Goal: Task Accomplishment & Management: Manage account settings

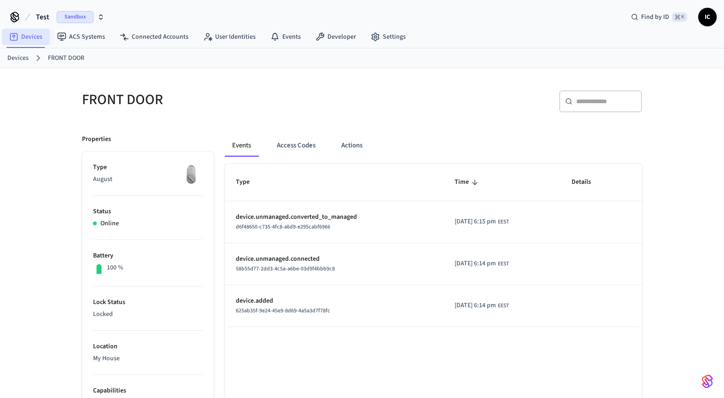
click at [29, 37] on link "Devices" at bounding box center [26, 37] width 48 height 17
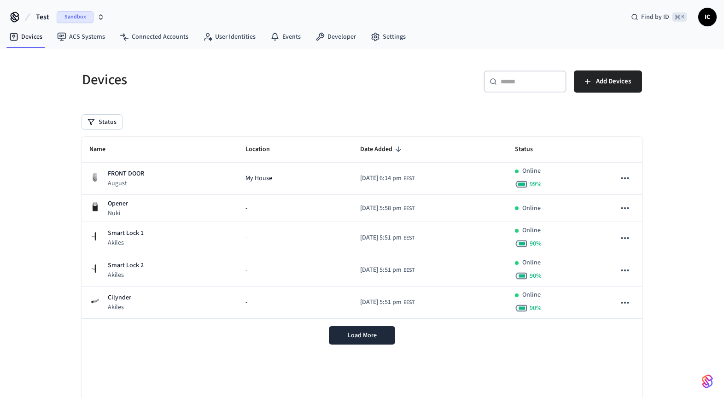
click at [96, 12] on div "Sandbox" at bounding box center [81, 17] width 48 height 12
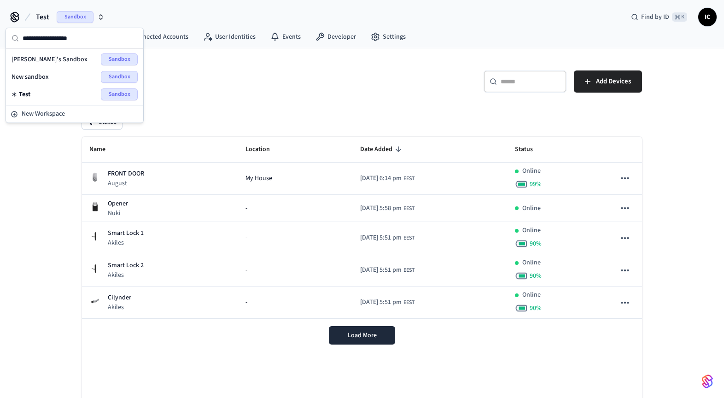
click at [252, 82] on h5 "Devices" at bounding box center [219, 79] width 274 height 19
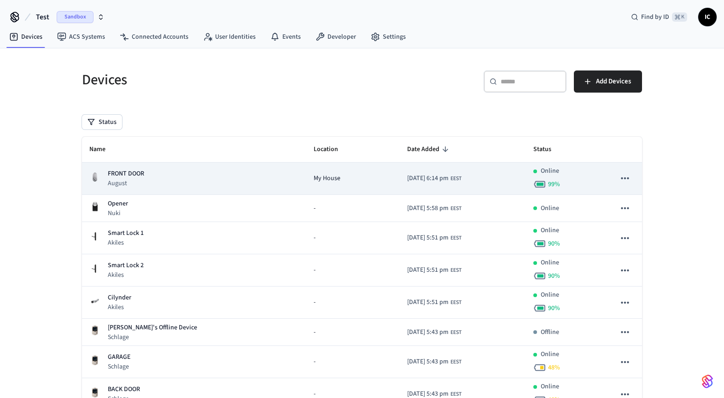
click at [314, 175] on div "My House" at bounding box center [353, 179] width 79 height 10
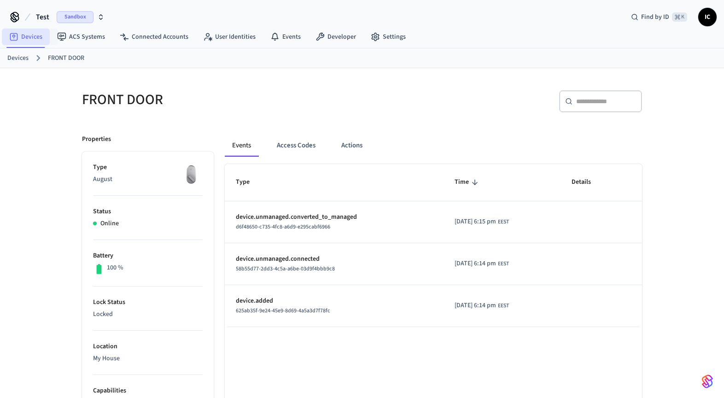
click at [24, 39] on link "Devices" at bounding box center [26, 37] width 48 height 17
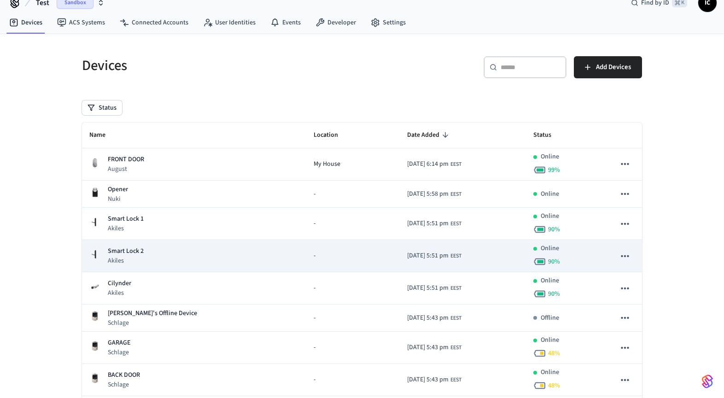
scroll to position [70, 0]
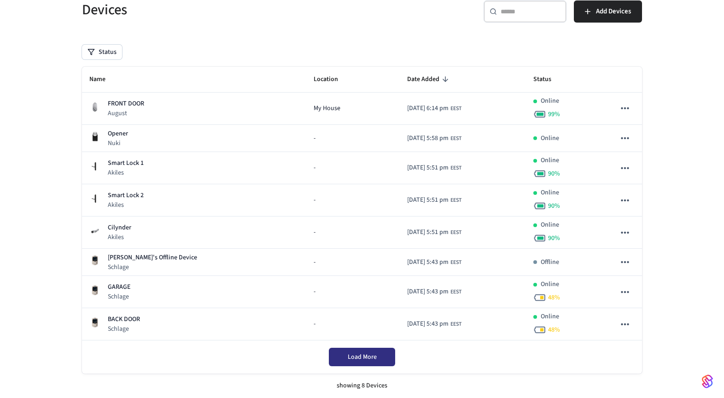
click at [360, 359] on span "Load More" at bounding box center [362, 356] width 29 height 9
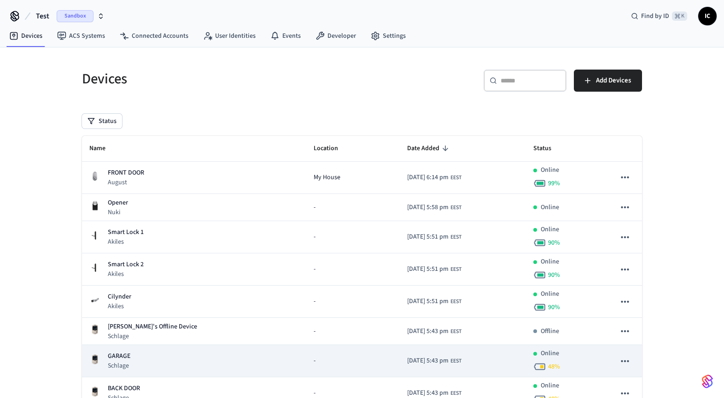
scroll to position [0, 0]
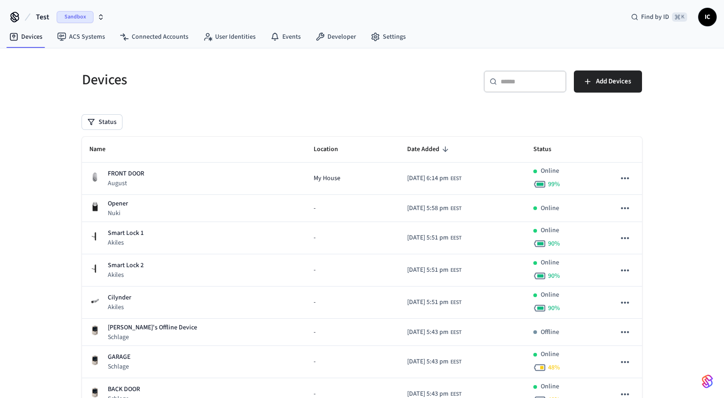
click at [97, 17] on icon "button" at bounding box center [100, 16] width 7 height 7
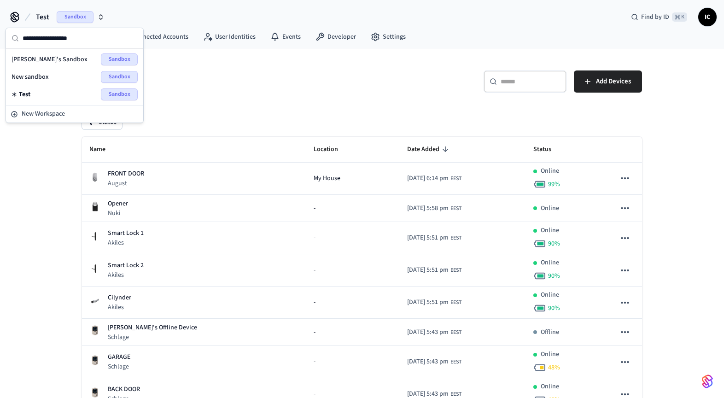
click at [97, 17] on icon "button" at bounding box center [100, 16] width 7 height 7
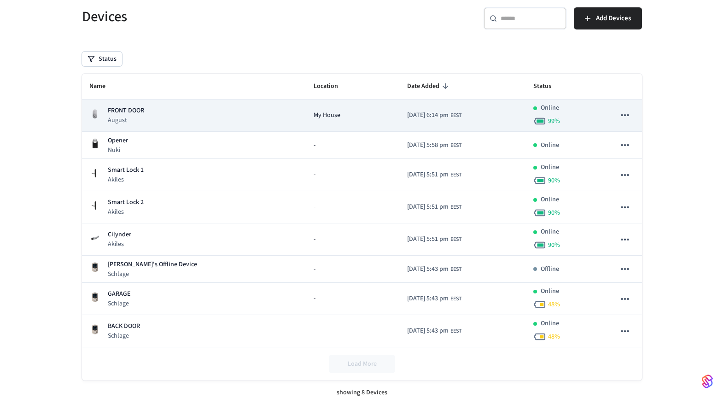
scroll to position [70, 0]
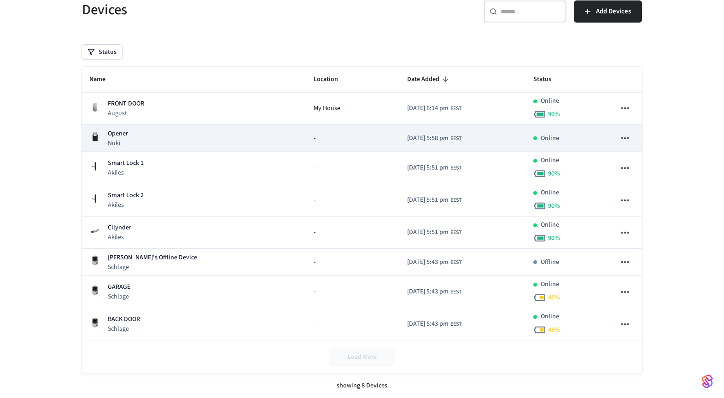
click at [182, 145] on div "Opener Nuki" at bounding box center [193, 138] width 209 height 19
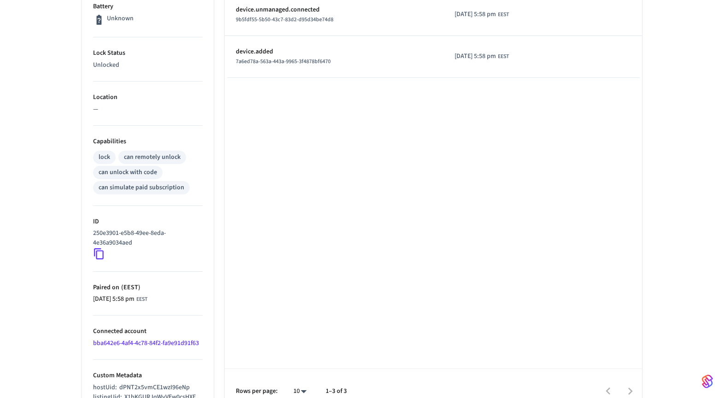
scroll to position [264, 0]
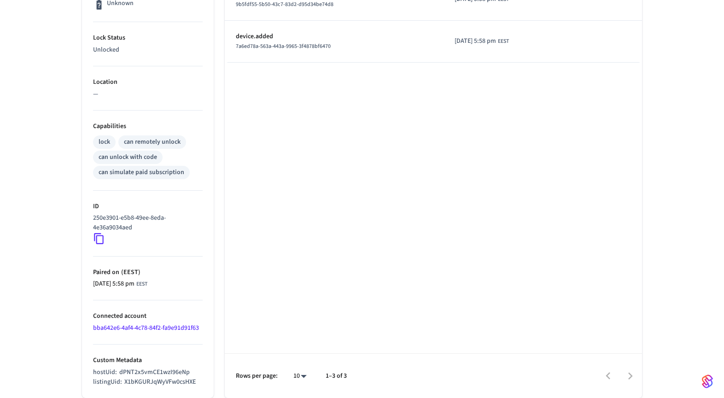
click at [136, 326] on link "bba642e6-4af4-4c78-84f2-fa9e91d91f63" at bounding box center [146, 327] width 106 height 9
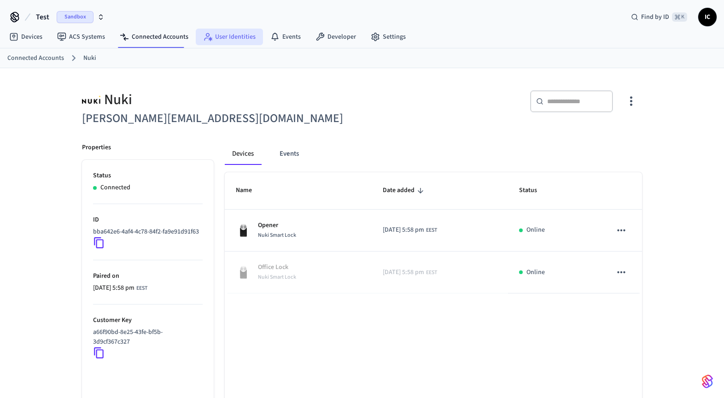
click at [228, 38] on link "User Identities" at bounding box center [229, 37] width 67 height 17
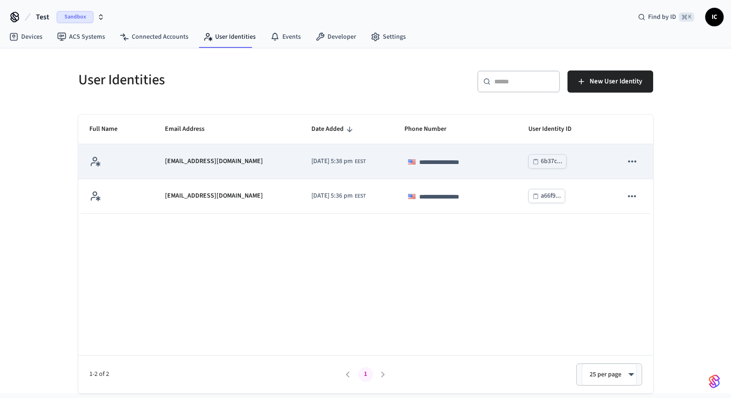
click at [627, 163] on icon "sticky table" at bounding box center [632, 161] width 12 height 12
drag, startPoint x: 451, startPoint y: 168, endPoint x: 437, endPoint y: 165, distance: 14.0
click at [450, 167] on div at bounding box center [365, 199] width 731 height 398
click at [359, 160] on span "EEST" at bounding box center [359, 161] width 11 height 8
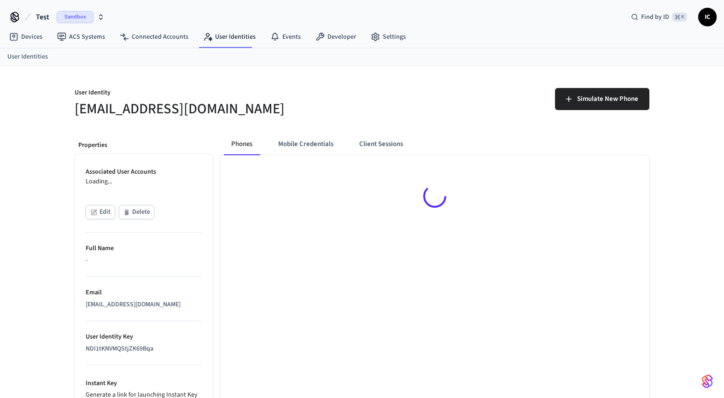
click at [317, 165] on div at bounding box center [434, 197] width 429 height 85
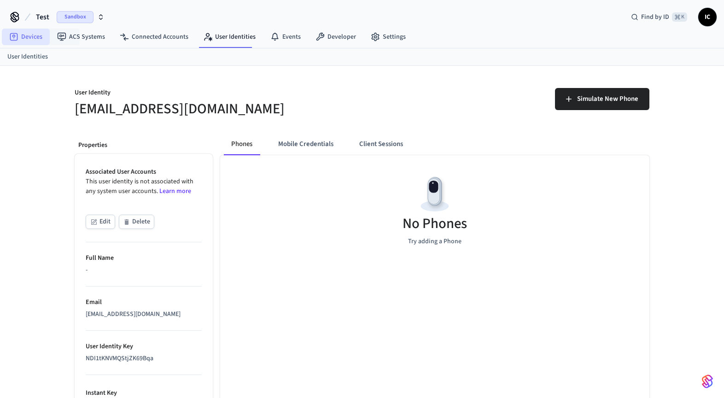
click at [27, 38] on link "Devices" at bounding box center [26, 37] width 48 height 17
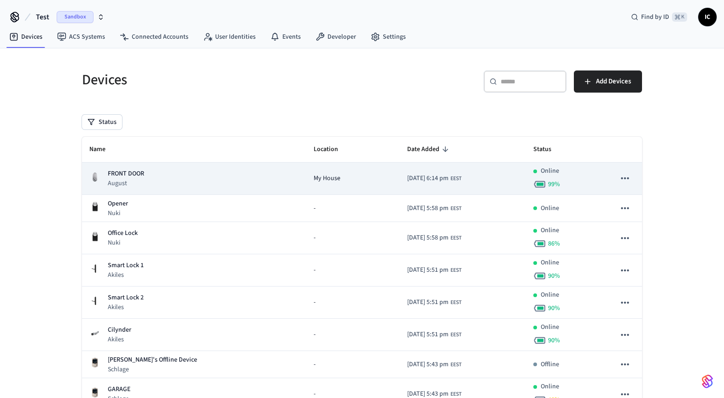
click at [178, 183] on div "FRONT DOOR August" at bounding box center [193, 178] width 209 height 19
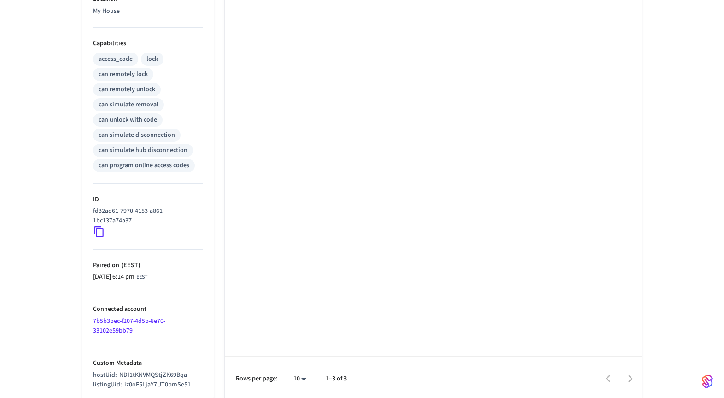
scroll to position [350, 0]
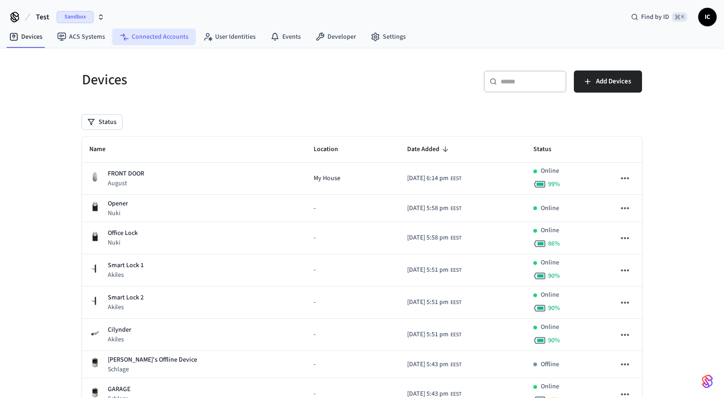
click at [159, 36] on link "Connected Accounts" at bounding box center [153, 37] width 83 height 17
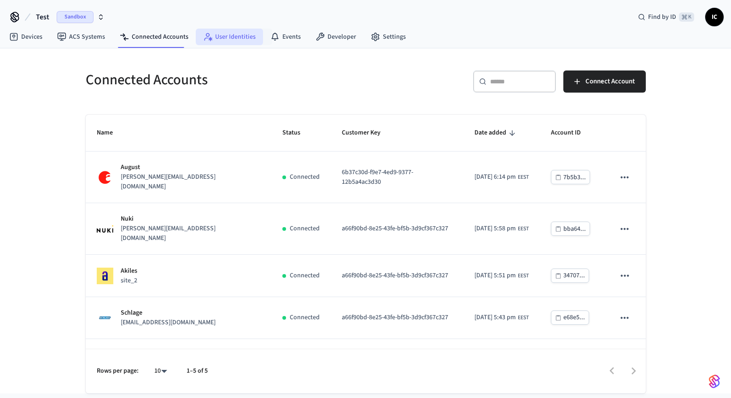
click at [236, 35] on link "User Identities" at bounding box center [229, 37] width 67 height 17
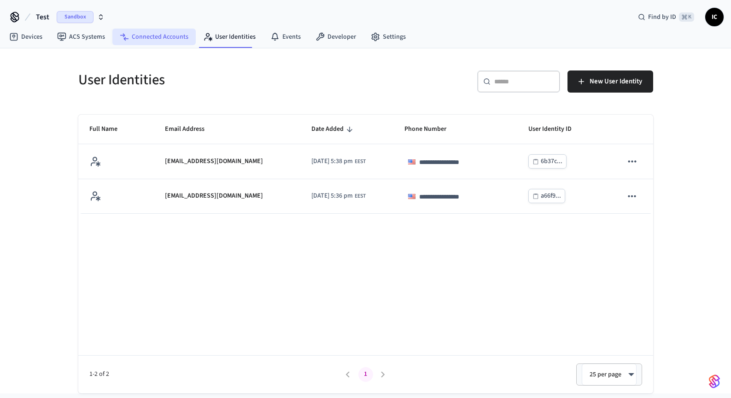
click at [143, 37] on link "Connected Accounts" at bounding box center [153, 37] width 83 height 17
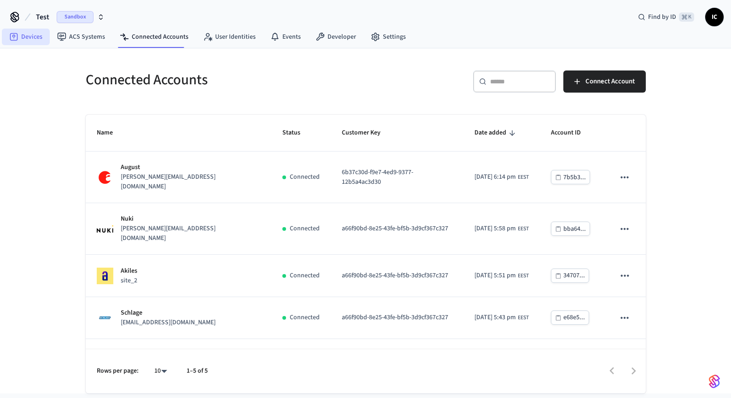
click at [35, 37] on link "Devices" at bounding box center [26, 37] width 48 height 17
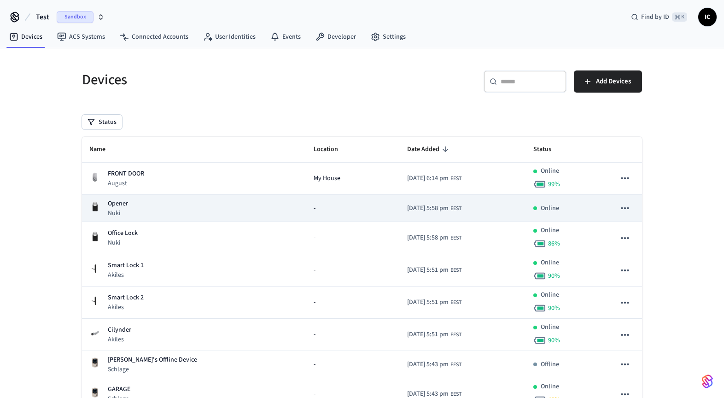
click at [151, 205] on div "Opener Nuki" at bounding box center [193, 208] width 209 height 19
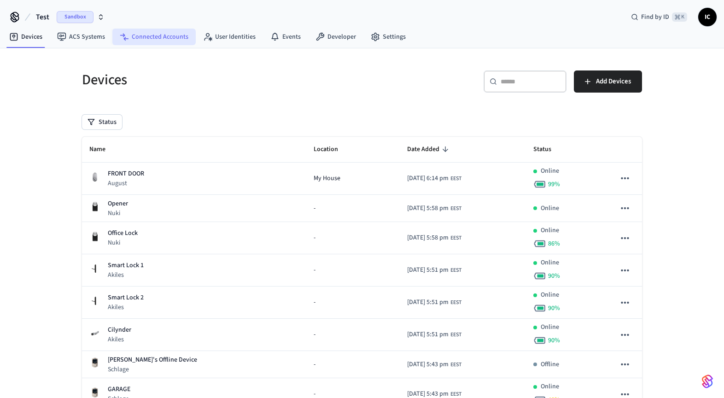
click at [157, 34] on link "Connected Accounts" at bounding box center [153, 37] width 83 height 17
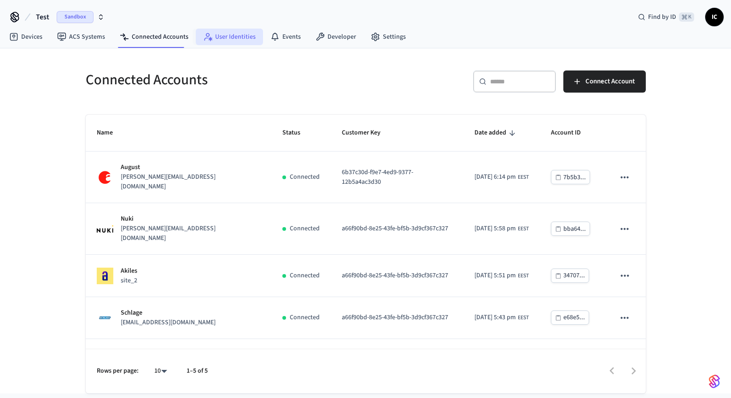
click at [232, 35] on link "User Identities" at bounding box center [229, 37] width 67 height 17
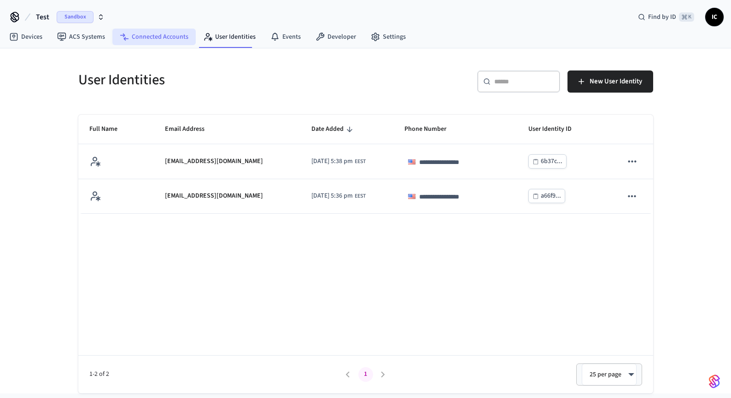
click at [158, 39] on link "Connected Accounts" at bounding box center [153, 37] width 83 height 17
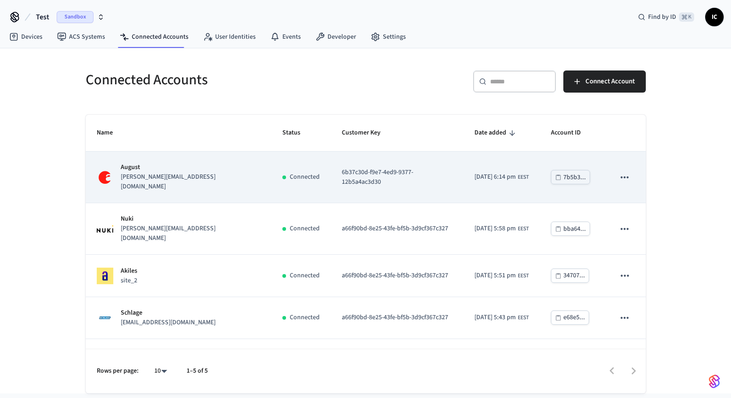
click at [563, 174] on div "7b5b3..." at bounding box center [574, 178] width 23 height 12
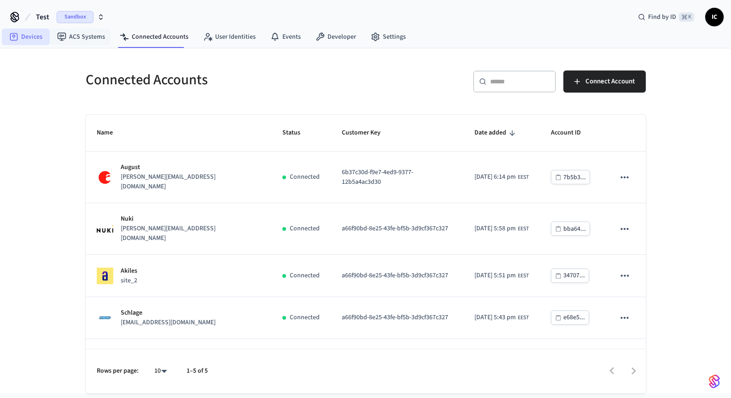
click at [33, 35] on link "Devices" at bounding box center [26, 37] width 48 height 17
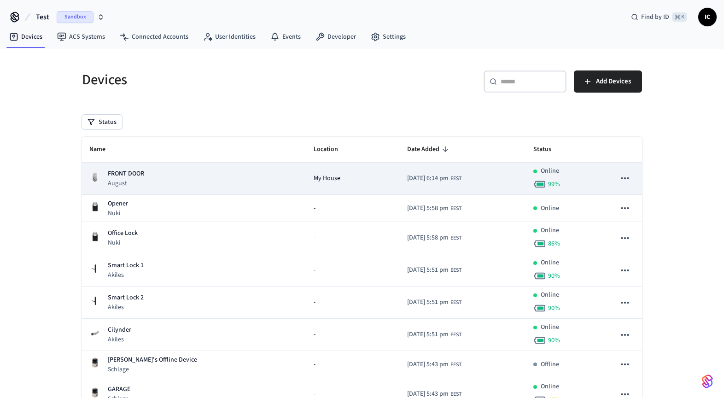
click at [144, 181] on div "FRONT DOOR August" at bounding box center [193, 178] width 209 height 19
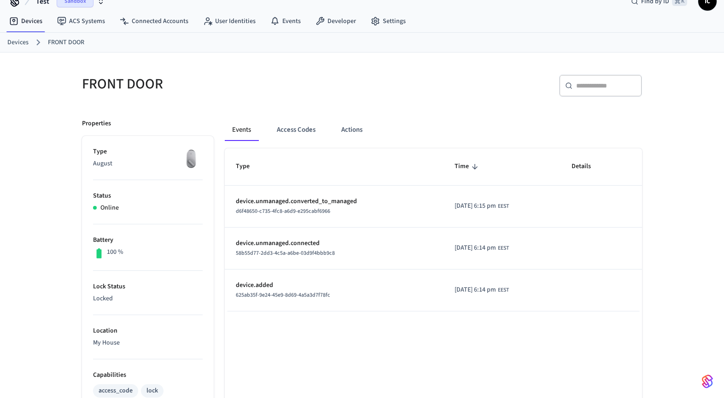
scroll to position [6, 0]
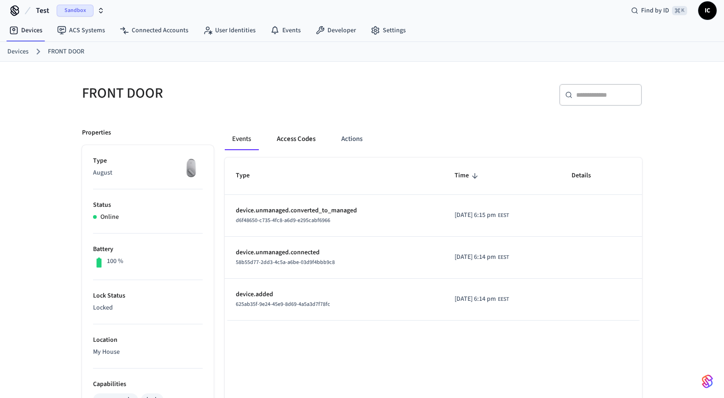
click at [296, 142] on button "Access Codes" at bounding box center [295, 139] width 53 height 22
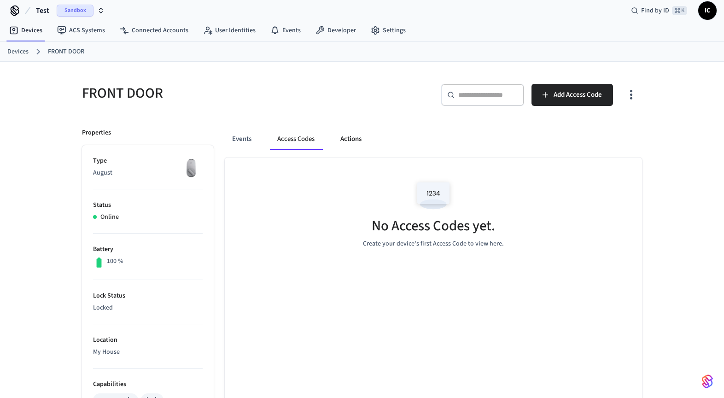
click at [364, 139] on button "Actions" at bounding box center [351, 139] width 36 height 22
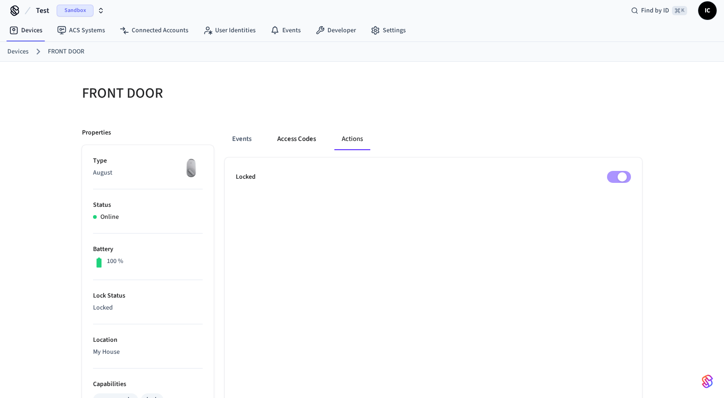
click at [310, 140] on button "Access Codes" at bounding box center [296, 139] width 53 height 22
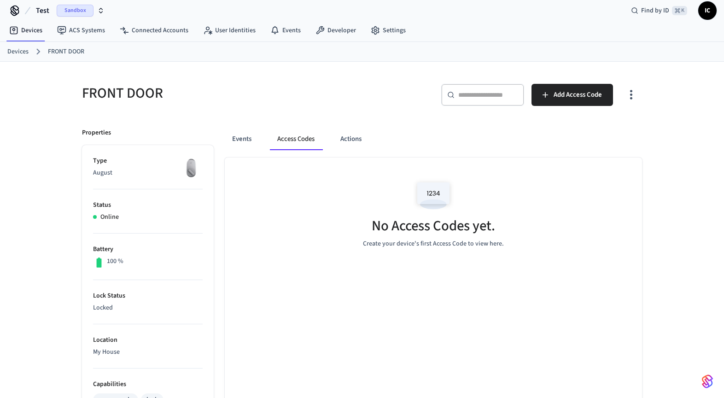
click at [274, 140] on button "Access Codes" at bounding box center [296, 139] width 52 height 22
click at [235, 140] on button "Events" at bounding box center [242, 139] width 34 height 22
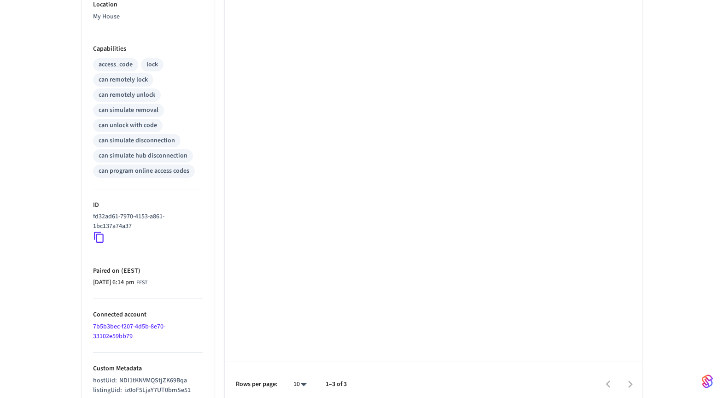
scroll to position [350, 0]
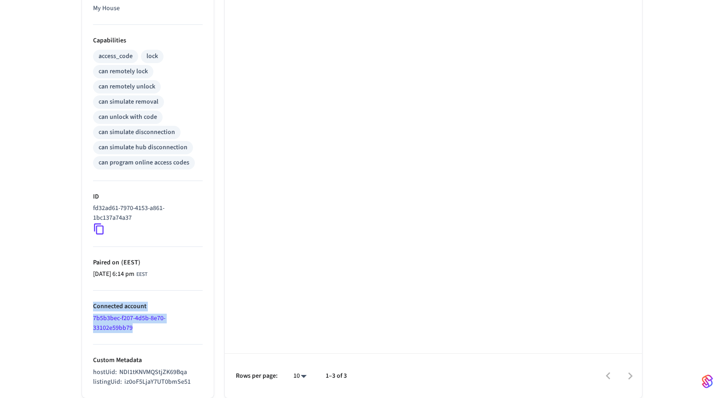
drag, startPoint x: 150, startPoint y: 330, endPoint x: 87, endPoint y: 303, distance: 68.7
click at [87, 303] on ul "Type August Status Online Battery 100 % Lock Status Locked Location My House Ca…" at bounding box center [148, 100] width 132 height 596
copy li "Connected account 7b5b3bec-f207-4d5b-8e70-33102e59bb79"
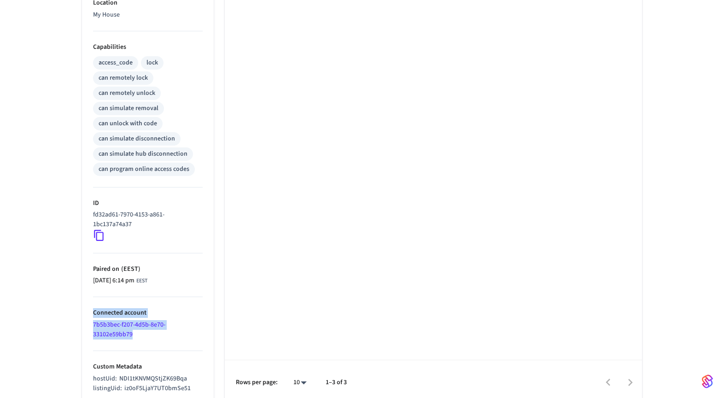
scroll to position [0, 0]
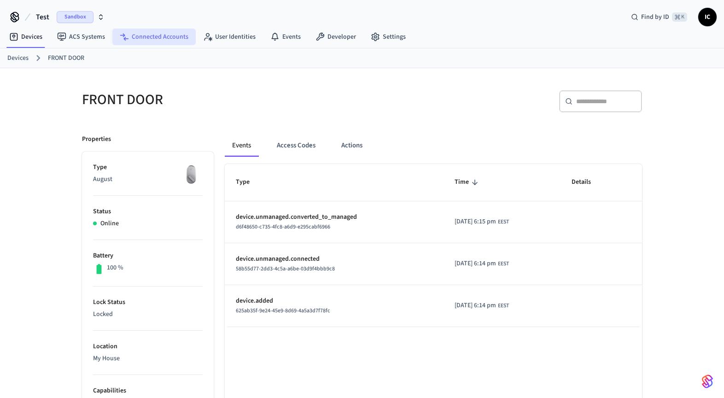
click at [156, 38] on link "Connected Accounts" at bounding box center [153, 37] width 83 height 17
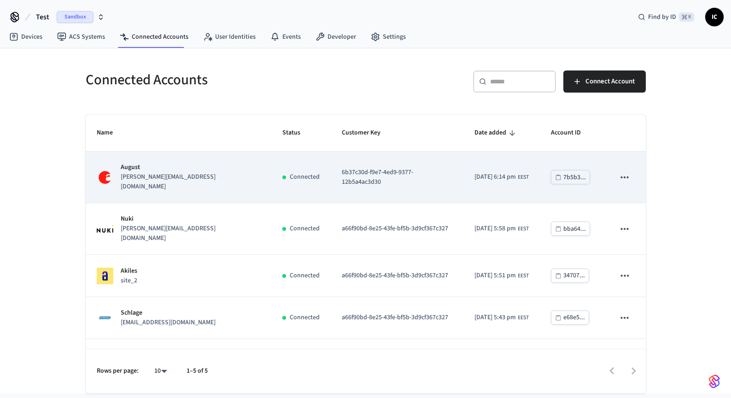
click at [342, 168] on p "6b37c30d-f9e7-4ed9-9377-12b5a4ac3d30" at bounding box center [397, 177] width 110 height 19
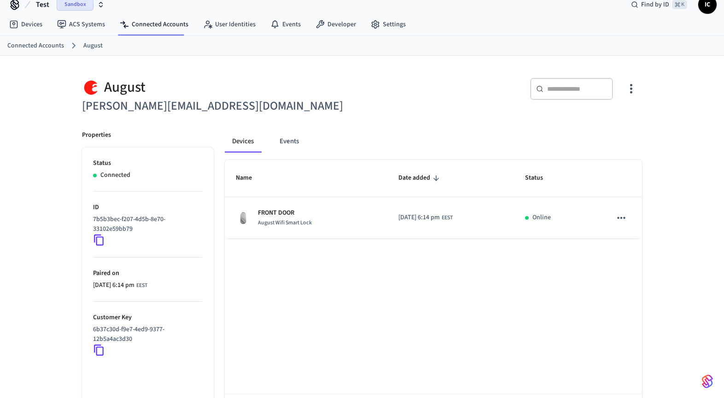
scroll to position [53, 0]
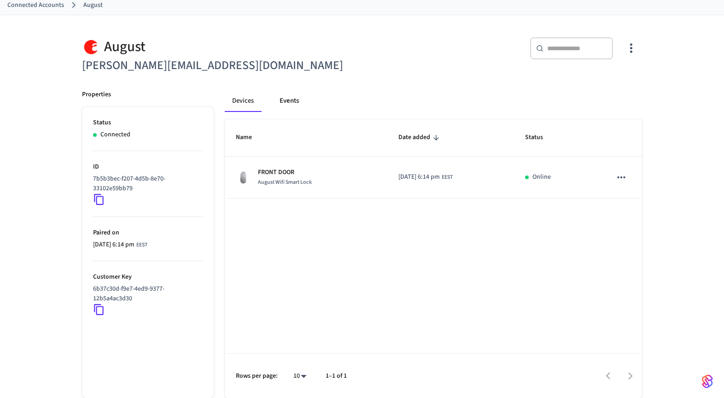
click at [293, 110] on button "Events" at bounding box center [289, 101] width 34 height 22
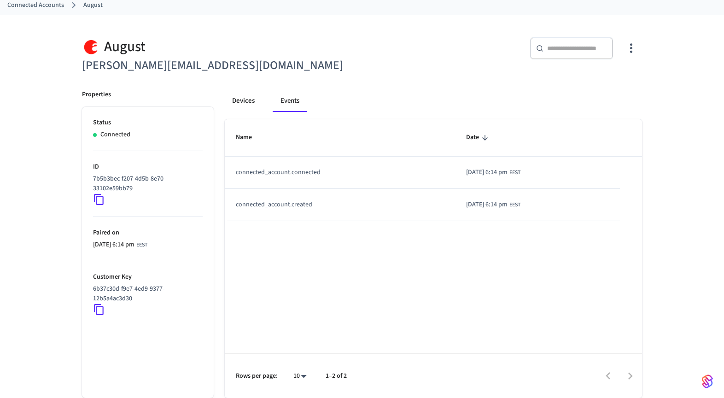
click at [261, 102] on button "Devices" at bounding box center [243, 101] width 37 height 22
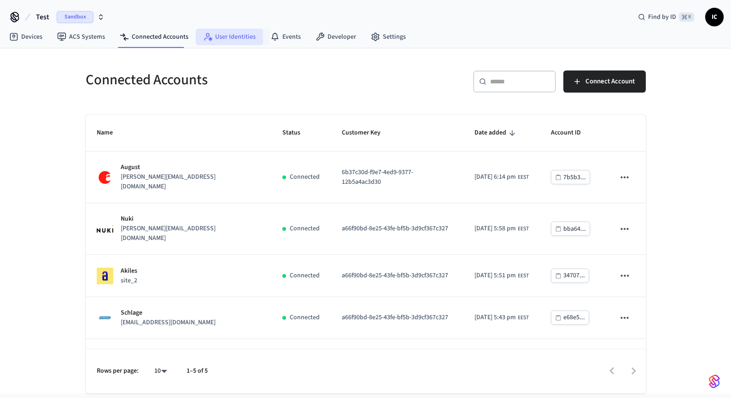
click at [227, 37] on link "User Identities" at bounding box center [229, 37] width 67 height 17
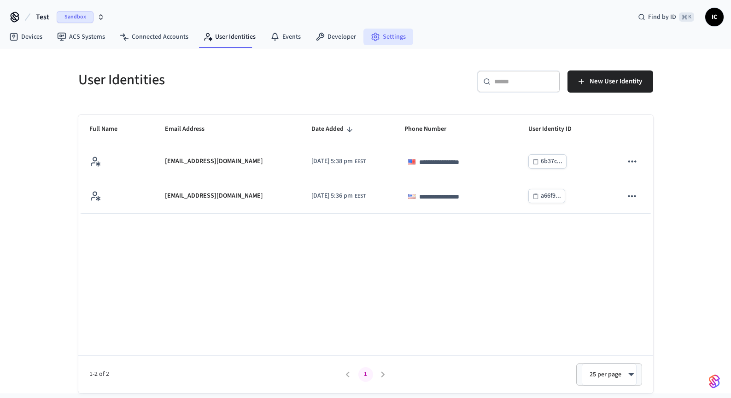
click at [386, 40] on link "Settings" at bounding box center [388, 37] width 50 height 17
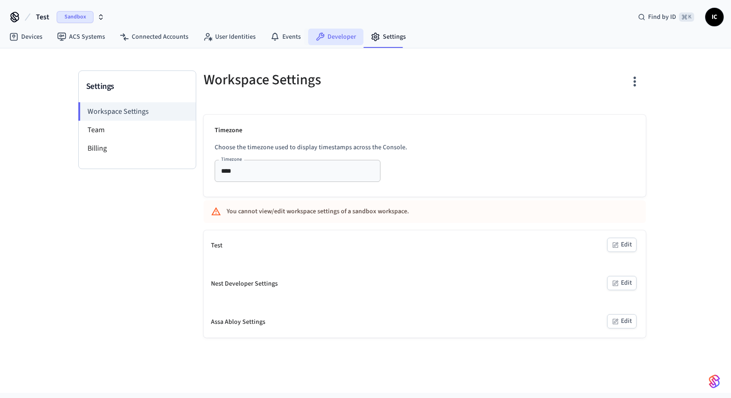
click at [330, 42] on link "Developer" at bounding box center [335, 37] width 55 height 17
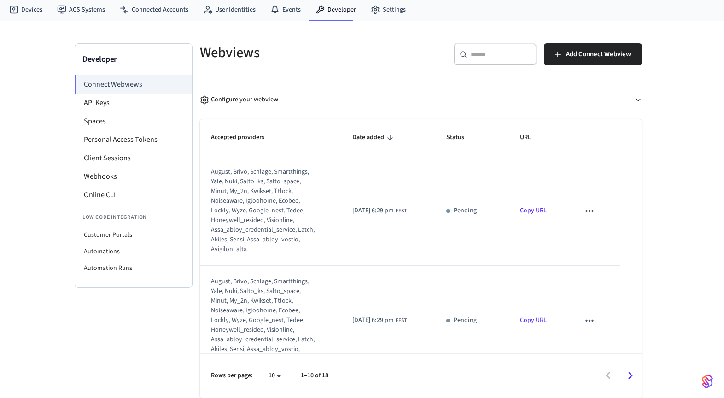
click at [587, 213] on icon "sticky table" at bounding box center [589, 211] width 12 height 12
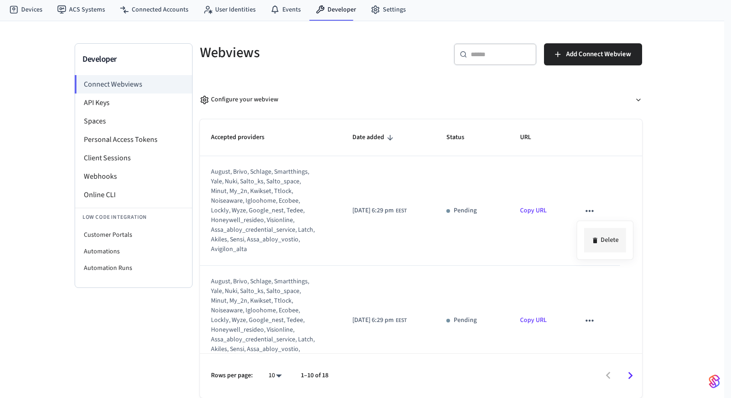
click at [606, 239] on li "Delete" at bounding box center [605, 240] width 42 height 24
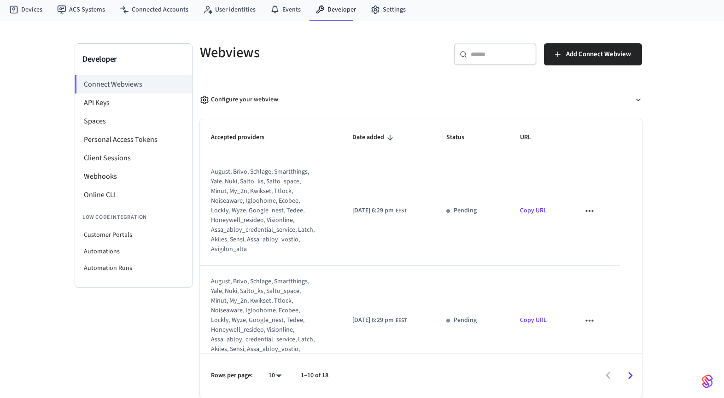
click at [585, 318] on icon "sticky table" at bounding box center [589, 320] width 12 height 12
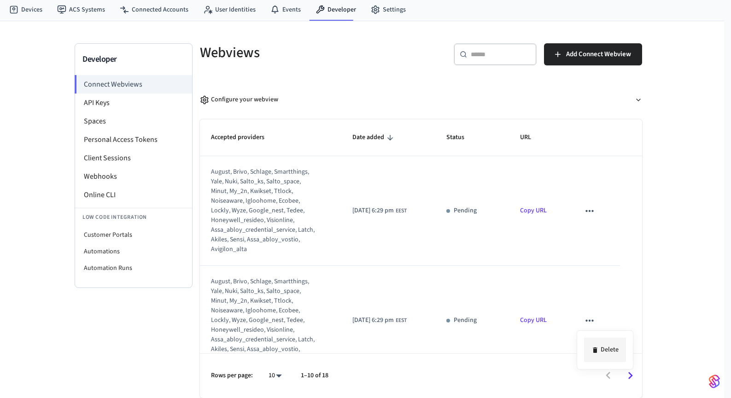
click at [616, 352] on li "Delete" at bounding box center [605, 349] width 42 height 24
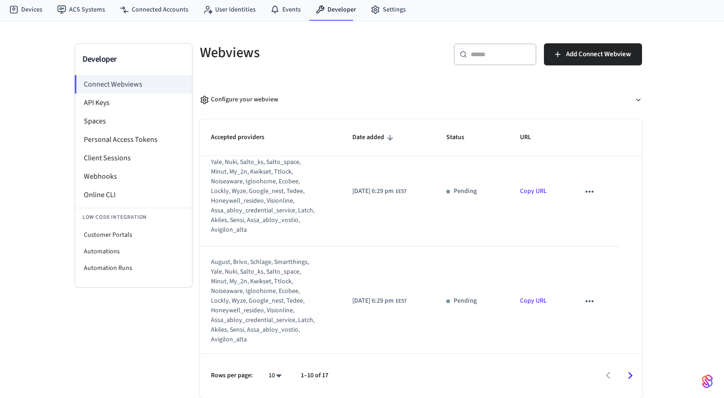
scroll to position [281, 0]
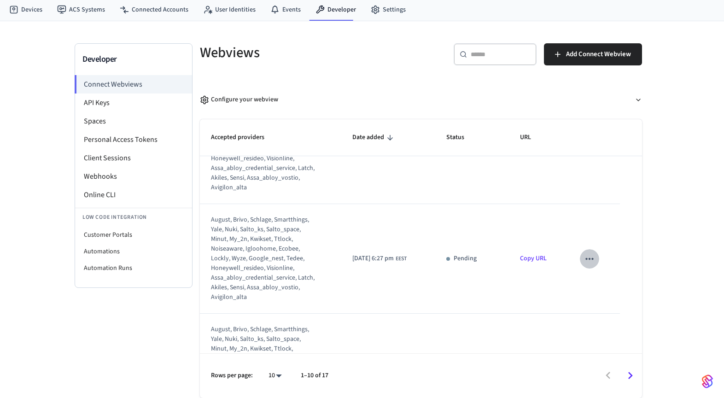
click at [586, 260] on icon "sticky table" at bounding box center [589, 259] width 12 height 12
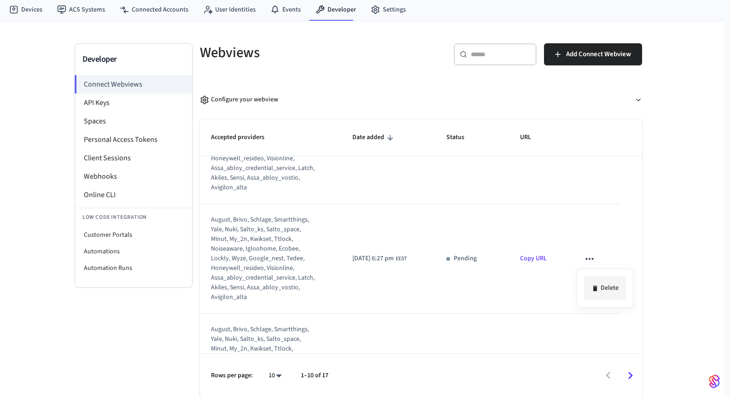
click at [604, 287] on li "Delete" at bounding box center [605, 288] width 42 height 24
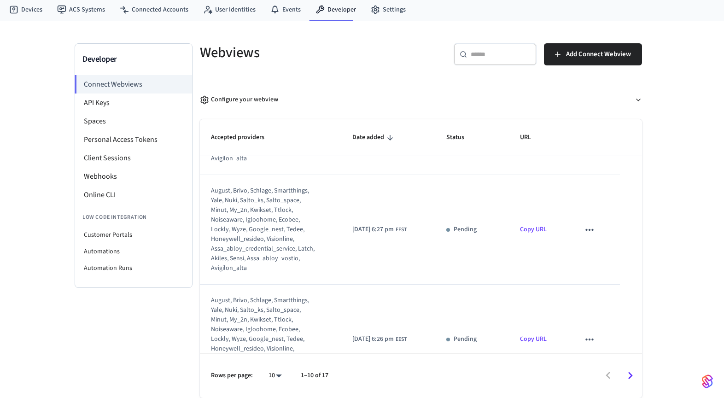
scroll to position [447, 0]
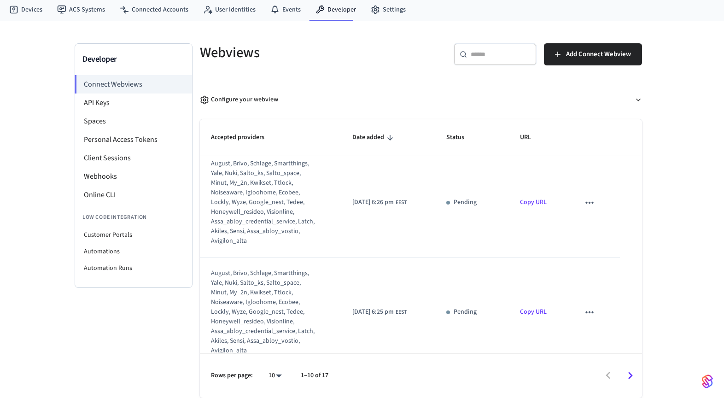
click at [583, 308] on icon "sticky table" at bounding box center [589, 312] width 12 height 12
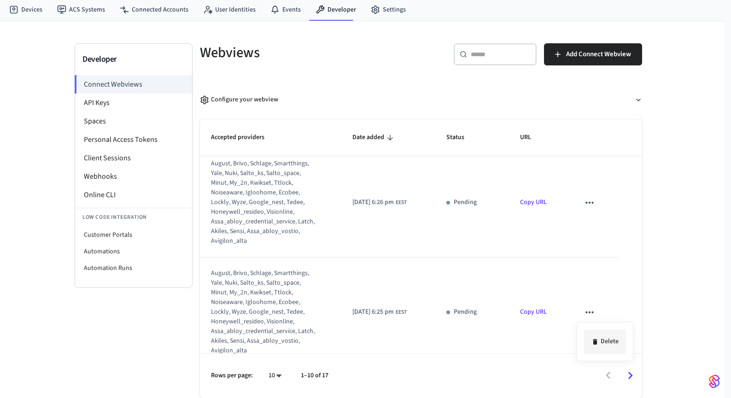
click at [607, 337] on li "Delete" at bounding box center [605, 341] width 42 height 24
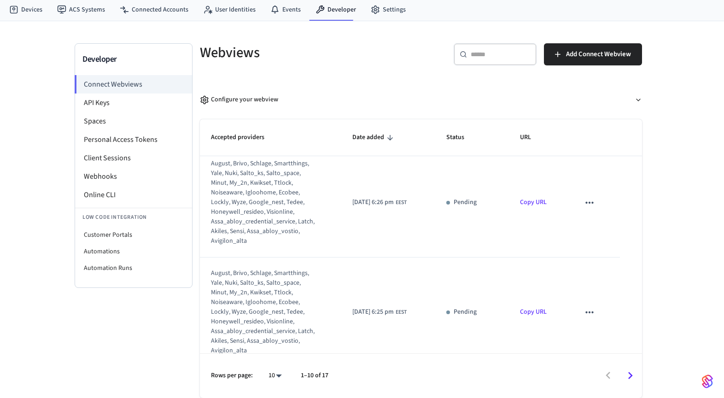
click at [586, 202] on icon "sticky table" at bounding box center [590, 203] width 8 height 2
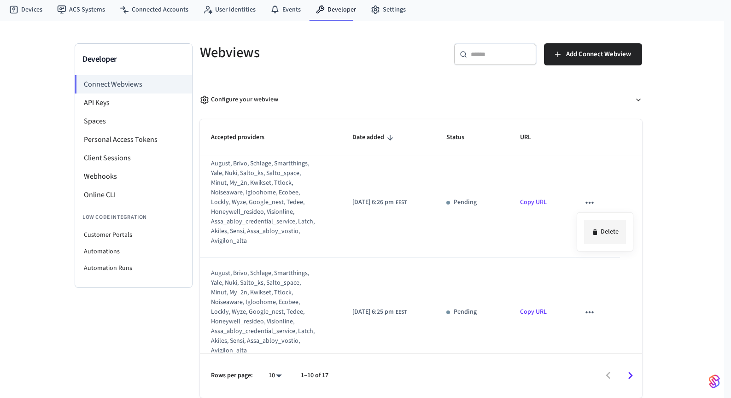
click at [608, 231] on li "Delete" at bounding box center [605, 232] width 42 height 24
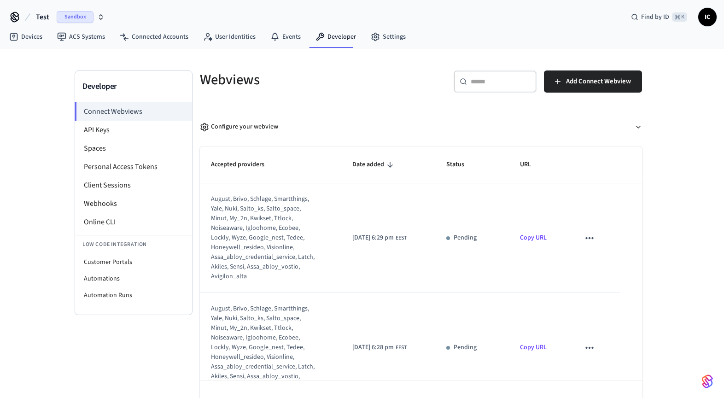
click at [584, 236] on icon "sticky table" at bounding box center [589, 238] width 12 height 12
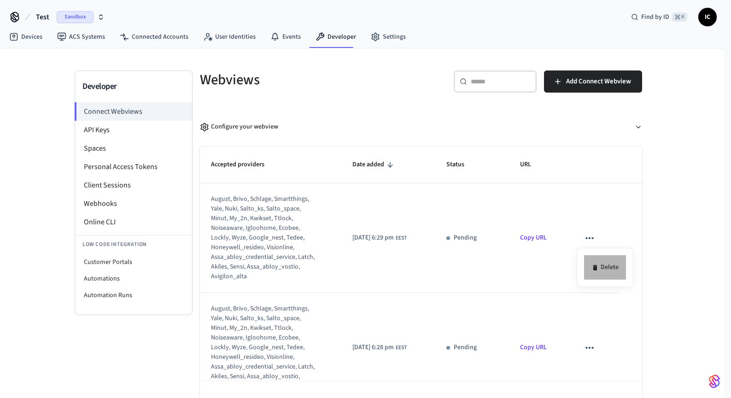
click at [601, 263] on li "Delete" at bounding box center [605, 267] width 42 height 24
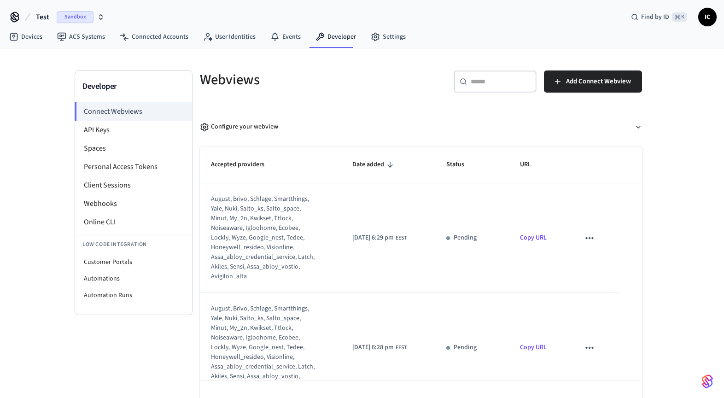
scroll to position [16, 0]
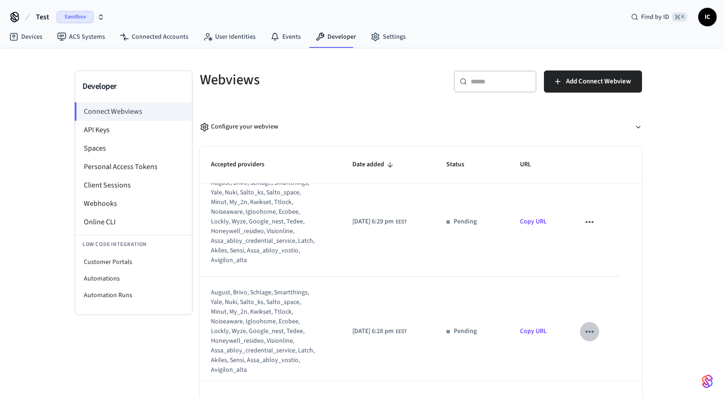
click at [590, 334] on icon "sticky table" at bounding box center [589, 331] width 12 height 12
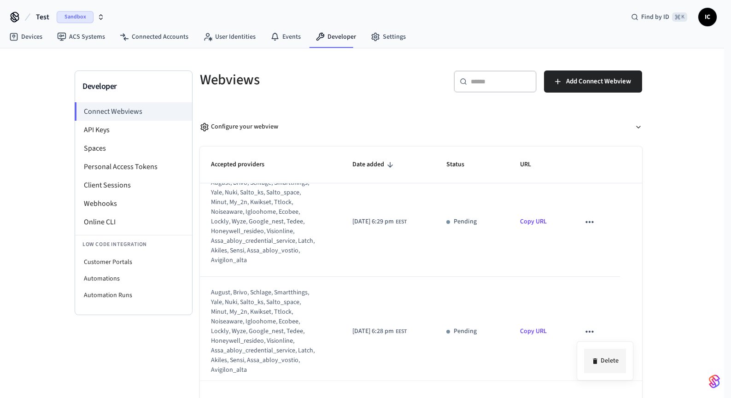
click at [595, 352] on li "Delete" at bounding box center [605, 361] width 42 height 24
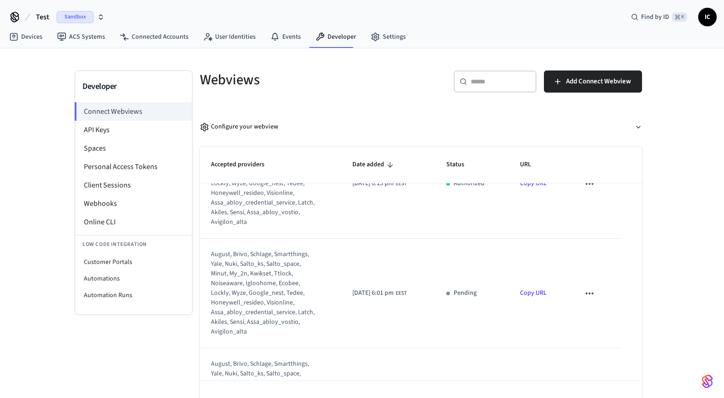
scroll to position [167, 0]
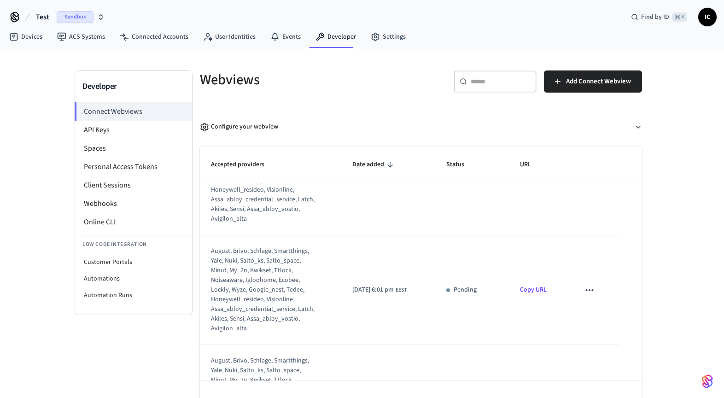
click at [583, 292] on icon "sticky table" at bounding box center [589, 290] width 12 height 12
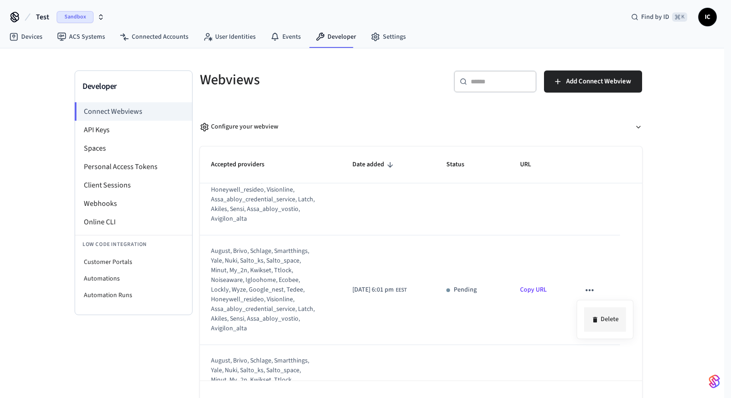
click at [597, 316] on icon at bounding box center [594, 319] width 7 height 7
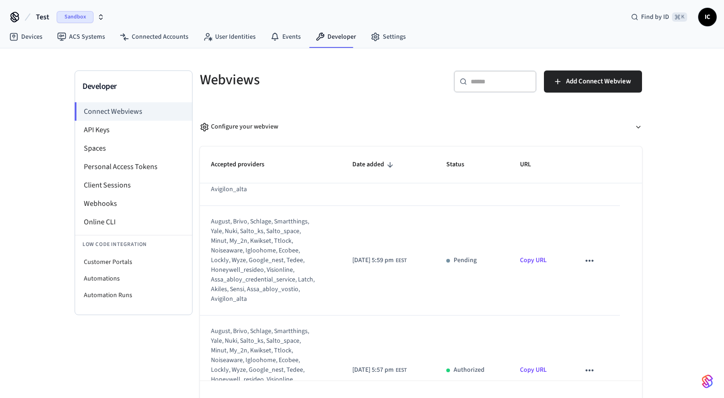
scroll to position [330, 0]
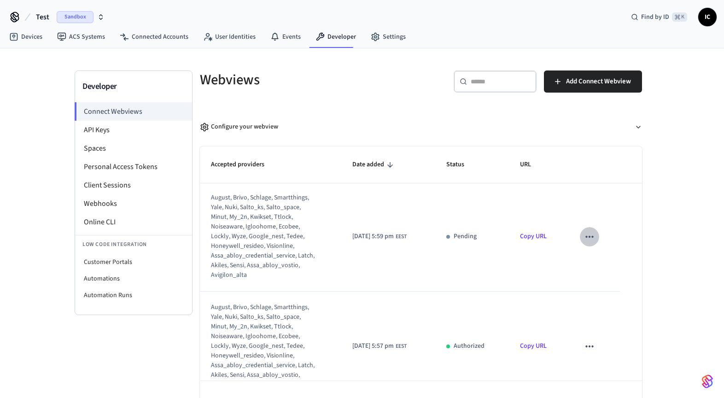
click at [583, 235] on icon "sticky table" at bounding box center [589, 237] width 12 height 12
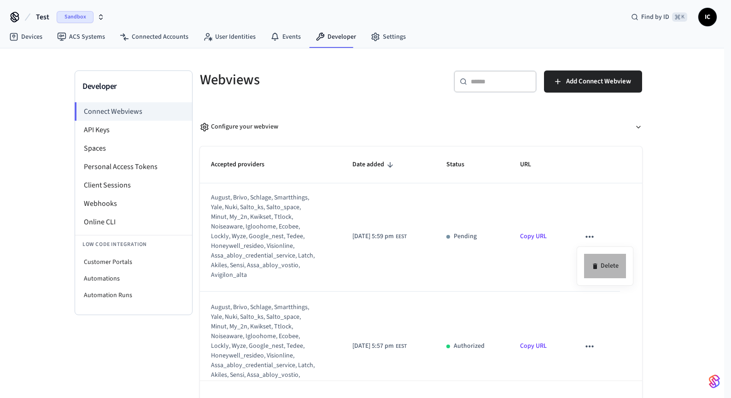
click at [600, 259] on li "Delete" at bounding box center [605, 266] width 42 height 24
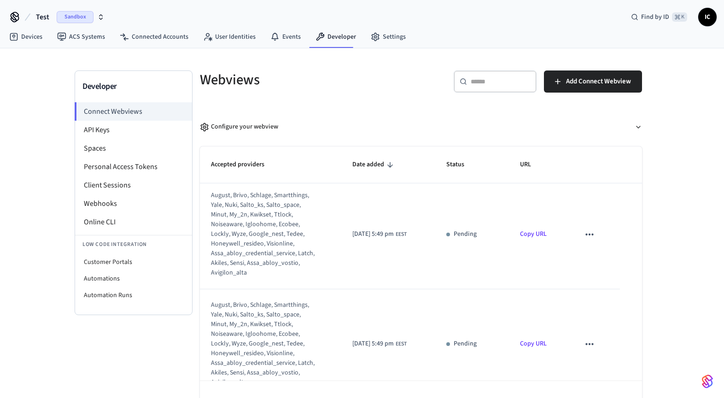
scroll to position [442, 0]
click at [583, 238] on icon "sticky table" at bounding box center [589, 234] width 12 height 12
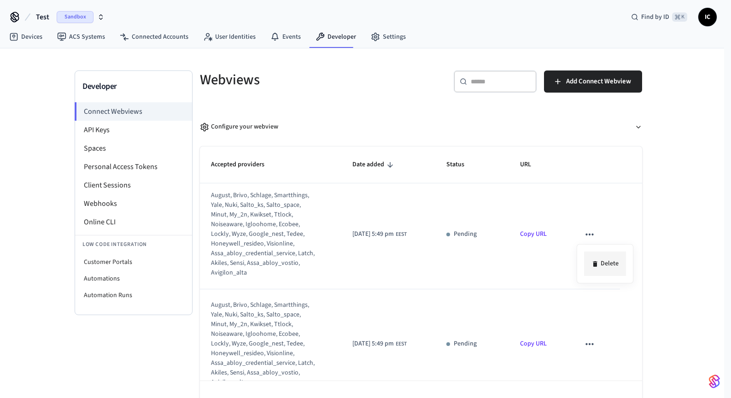
click at [596, 260] on icon at bounding box center [594, 263] width 7 height 7
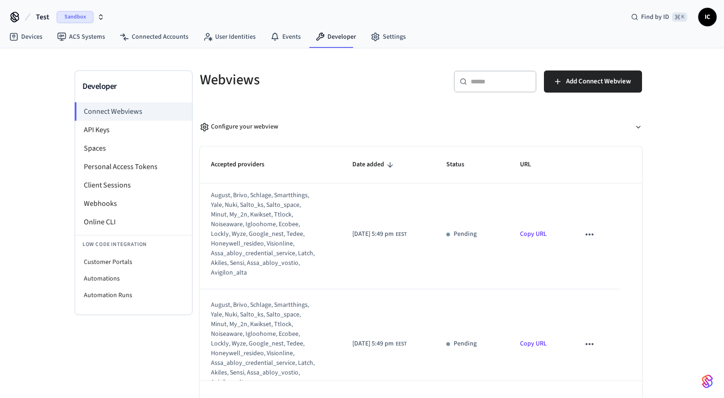
click at [584, 342] on icon "sticky table" at bounding box center [589, 344] width 12 height 12
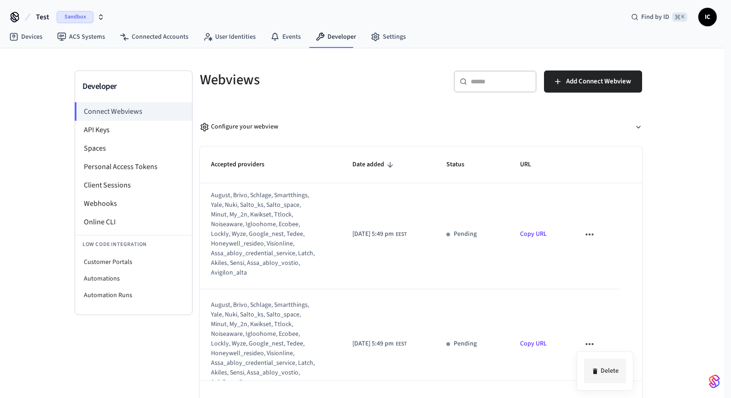
click at [604, 366] on li "Delete" at bounding box center [605, 371] width 42 height 24
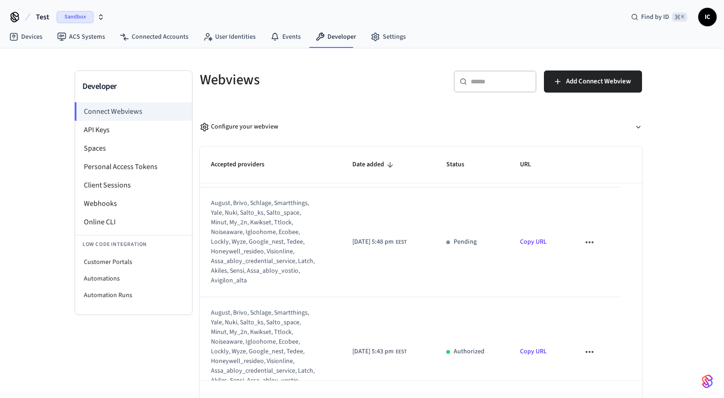
scroll to position [643, 0]
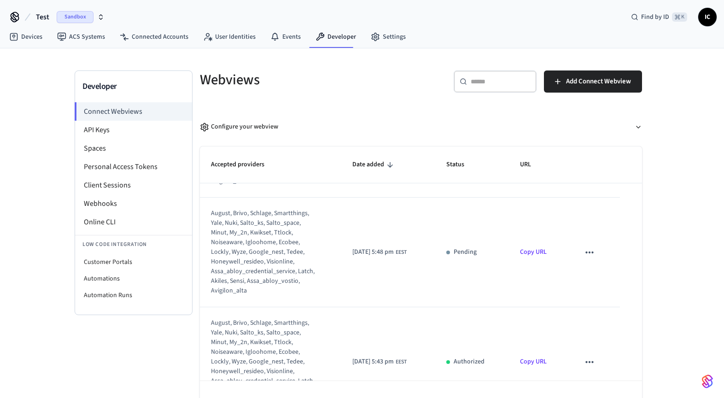
click at [580, 248] on button "sticky table" at bounding box center [589, 252] width 19 height 19
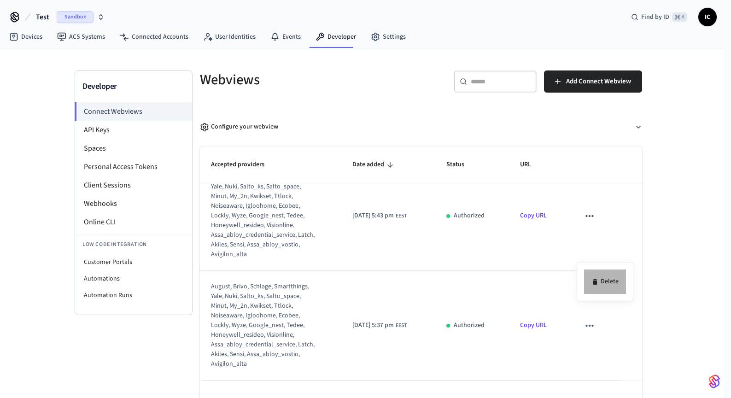
click at [607, 284] on li "Delete" at bounding box center [605, 281] width 42 height 24
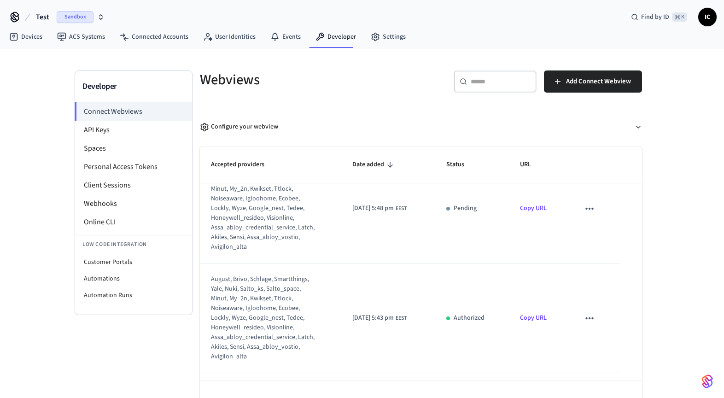
scroll to position [570, 0]
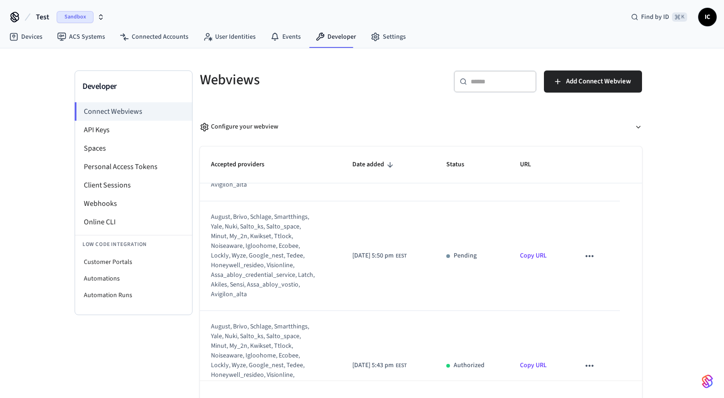
scroll to position [304, 0]
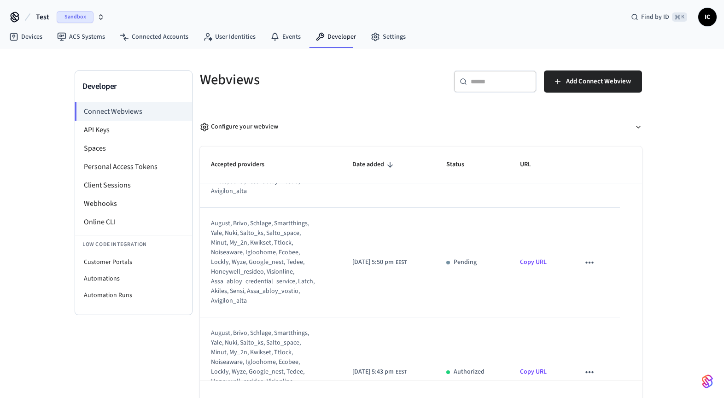
click at [590, 262] on icon "sticky table" at bounding box center [589, 262] width 12 height 12
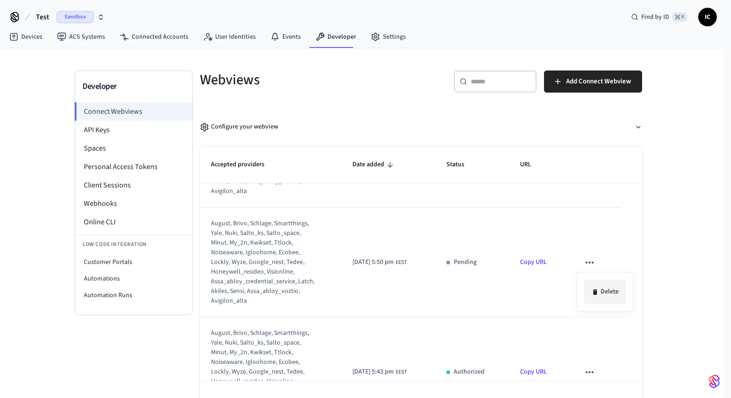
click at [595, 287] on li "Delete" at bounding box center [605, 291] width 42 height 24
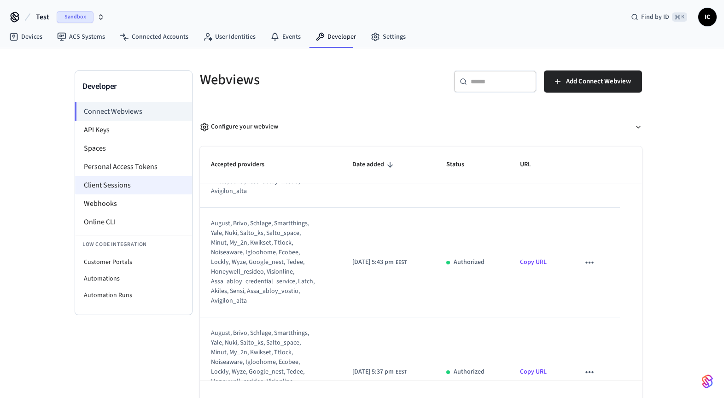
click at [109, 180] on li "Client Sessions" at bounding box center [133, 185] width 117 height 18
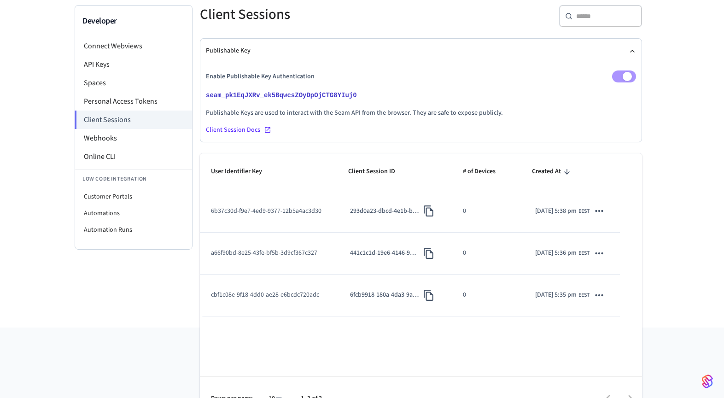
scroll to position [88, 0]
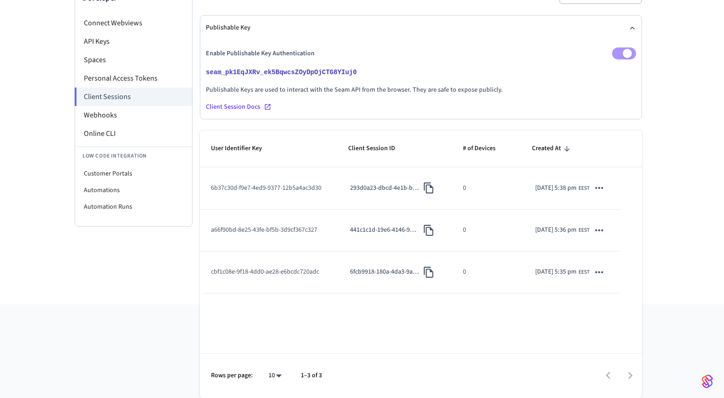
drag, startPoint x: 206, startPoint y: 148, endPoint x: 561, endPoint y: 250, distance: 369.1
click at [558, 252] on table "User Identifier Key Client Session ID # of Devices Created At 6b37c30d-f9e7-4ed…" at bounding box center [421, 211] width 442 height 163
click at [648, 174] on div "Client Sessions ​ ​ Publishable Key Enable Publishable Key Authentication seam_…" at bounding box center [420, 138] width 457 height 312
click at [326, 137] on th "User Identifier Key" at bounding box center [268, 148] width 137 height 37
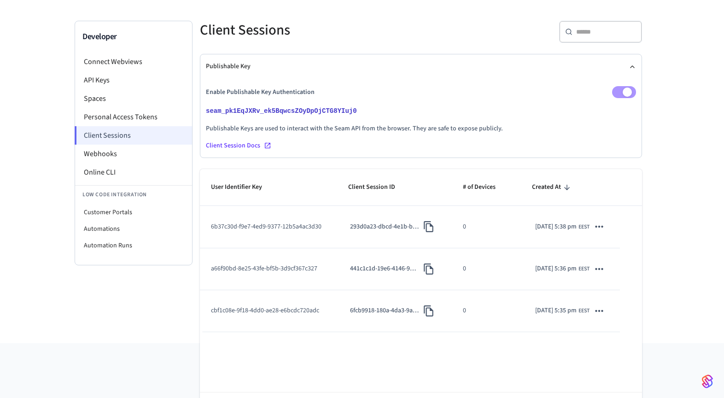
scroll to position [0, 0]
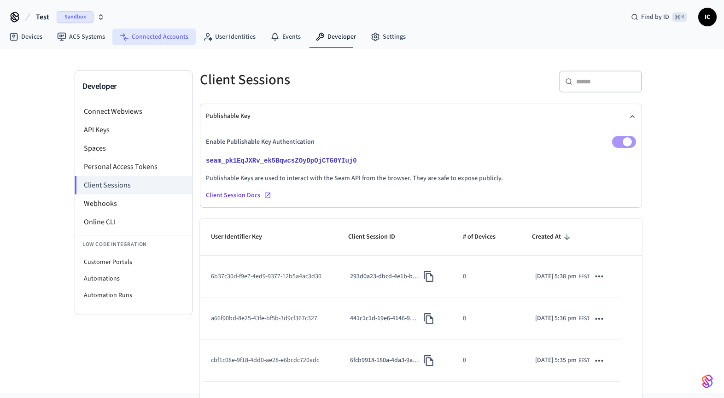
click at [149, 40] on link "Connected Accounts" at bounding box center [153, 37] width 83 height 17
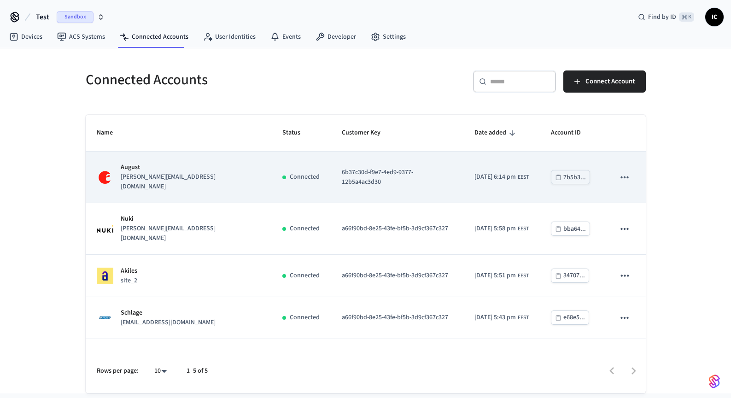
click at [271, 172] on td "Connected" at bounding box center [300, 177] width 59 height 52
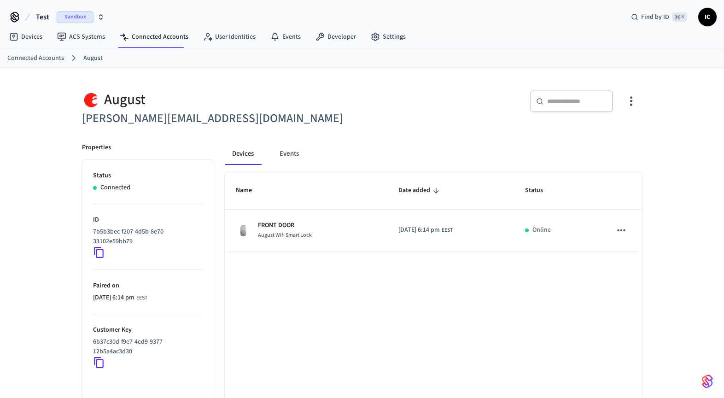
click at [207, 17] on div "Test Sandbox Find by ID ⌘ K IC" at bounding box center [362, 13] width 724 height 27
click at [228, 33] on link "User Identities" at bounding box center [229, 37] width 67 height 17
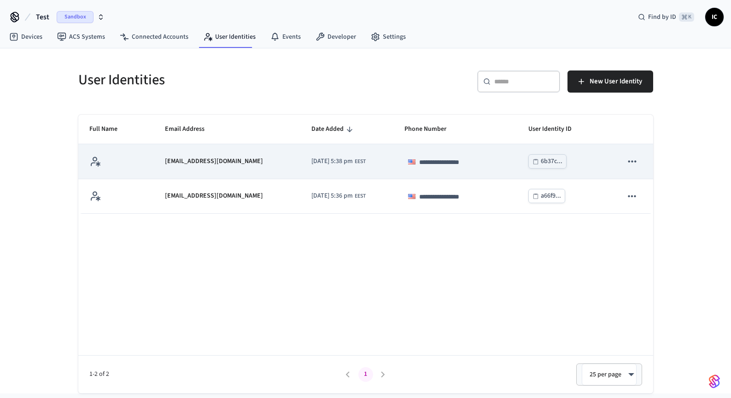
click at [628, 165] on icon "sticky table" at bounding box center [632, 161] width 12 height 12
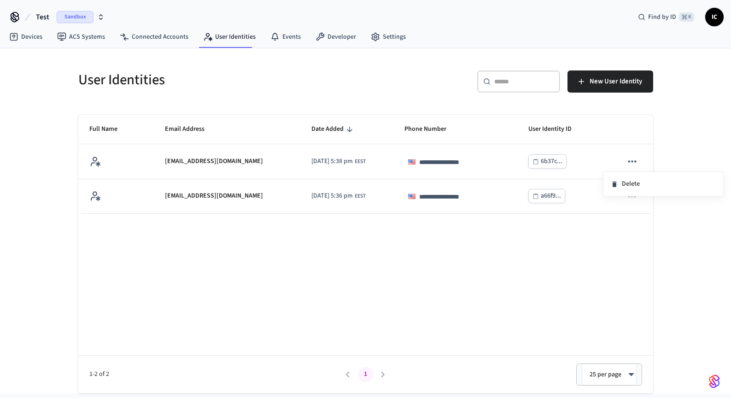
click at [441, 166] on div at bounding box center [365, 199] width 731 height 398
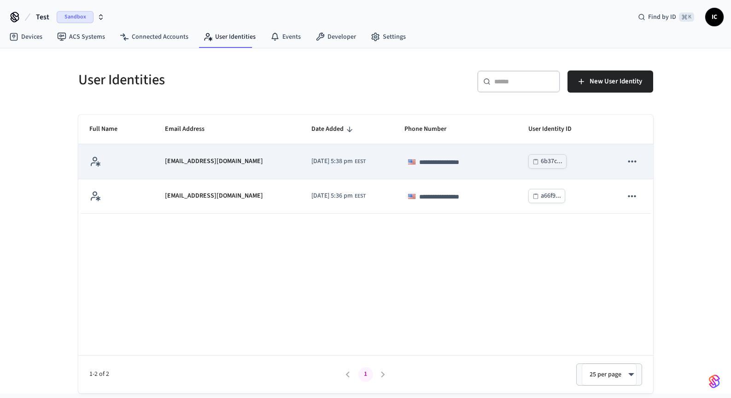
click at [331, 162] on span "2025/10/07 at 5:38 pm" at bounding box center [331, 162] width 41 height 10
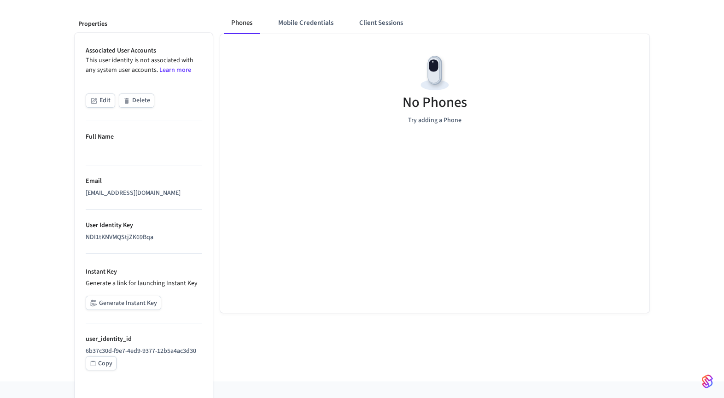
scroll to position [125, 0]
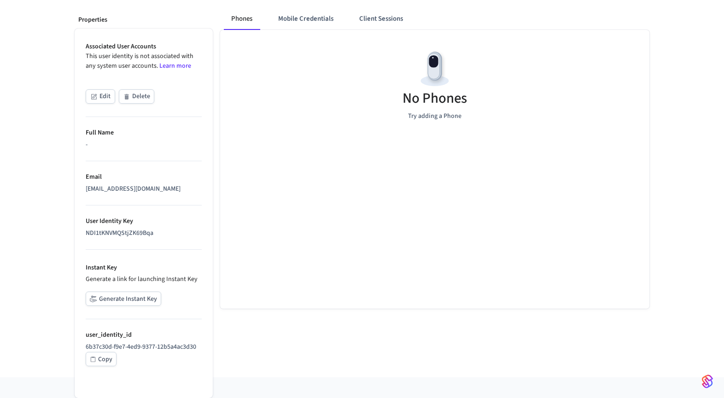
click at [110, 358] on div "Copy" at bounding box center [105, 360] width 14 height 12
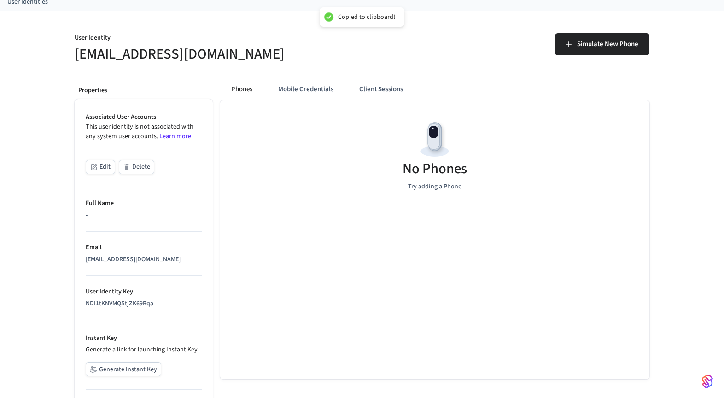
scroll to position [0, 0]
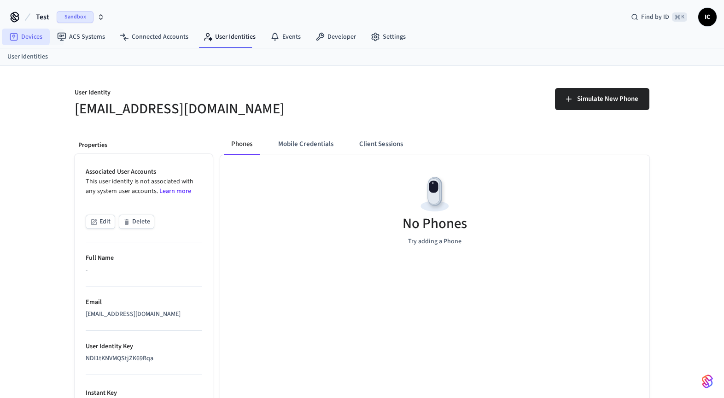
click at [24, 36] on link "Devices" at bounding box center [26, 37] width 48 height 17
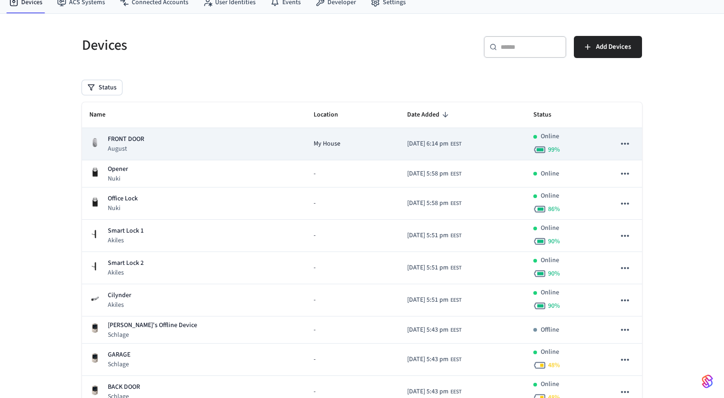
scroll to position [36, 0]
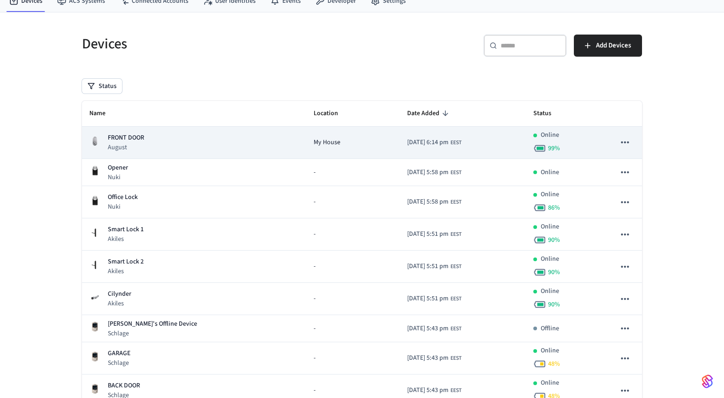
click at [314, 142] on span "My House" at bounding box center [327, 143] width 27 height 10
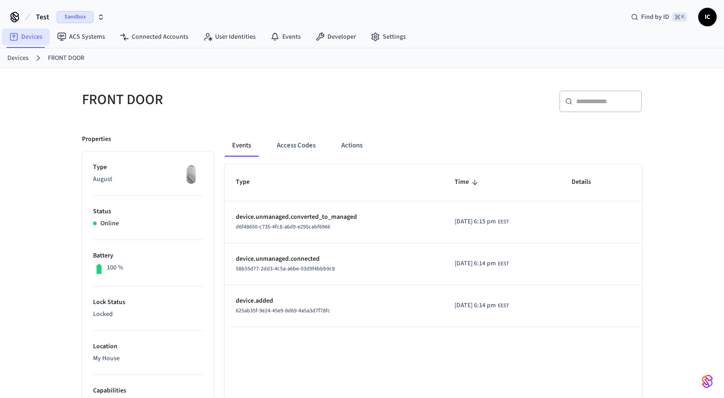
click at [25, 38] on link "Devices" at bounding box center [26, 37] width 48 height 17
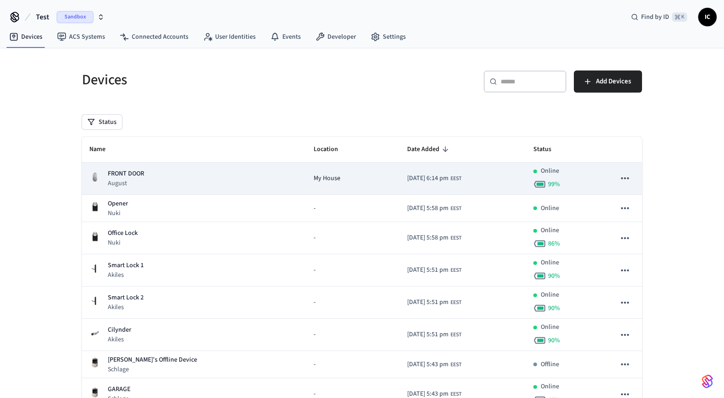
click at [163, 171] on div "FRONT DOOR August" at bounding box center [193, 178] width 209 height 19
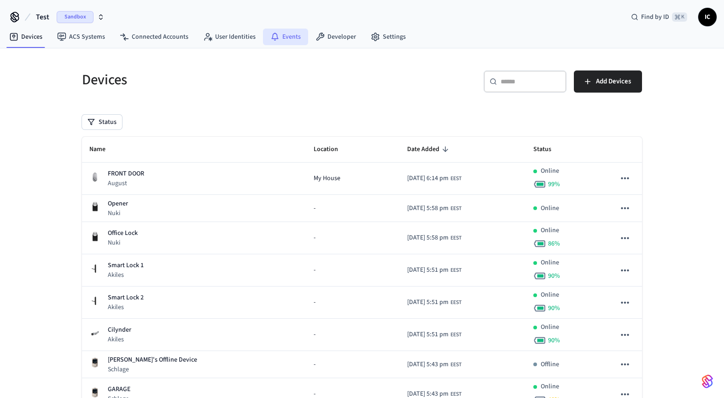
click at [272, 36] on icon at bounding box center [274, 36] width 9 height 9
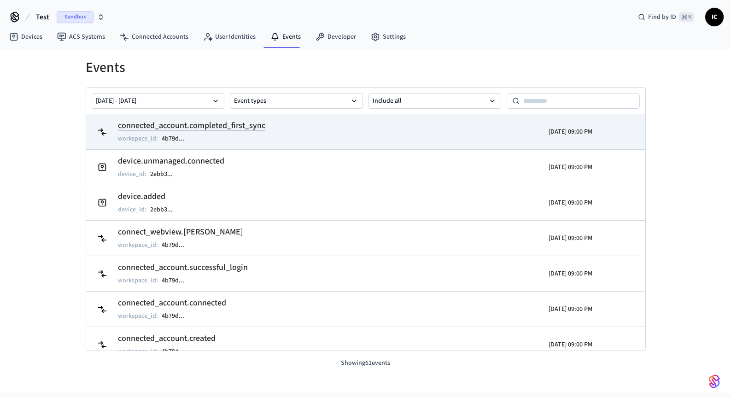
click at [194, 126] on h2 "connected_account.completed_first_sync" at bounding box center [191, 125] width 147 height 13
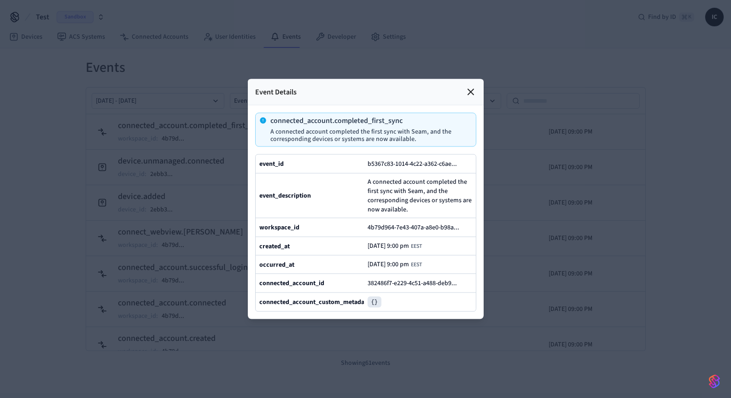
click at [469, 87] on icon at bounding box center [470, 92] width 11 height 11
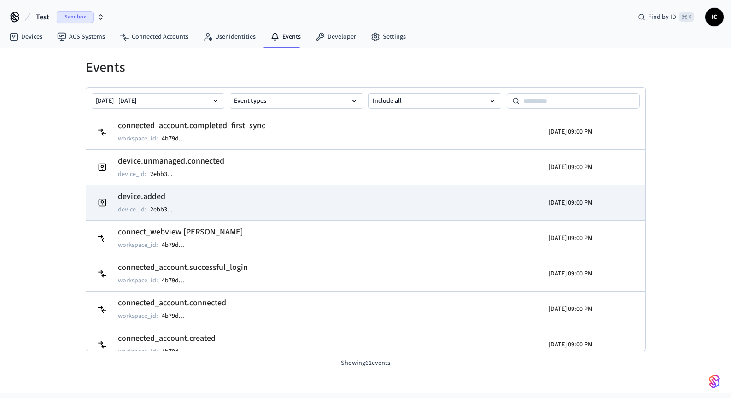
click at [168, 197] on h2 "device.added" at bounding box center [150, 196] width 64 height 13
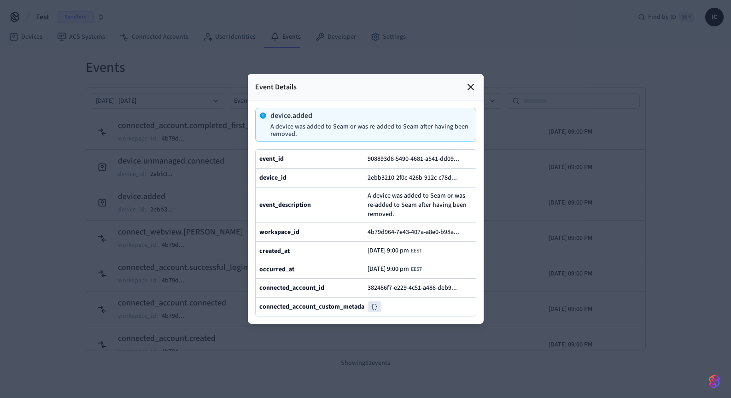
click at [471, 81] on icon at bounding box center [470, 86] width 11 height 11
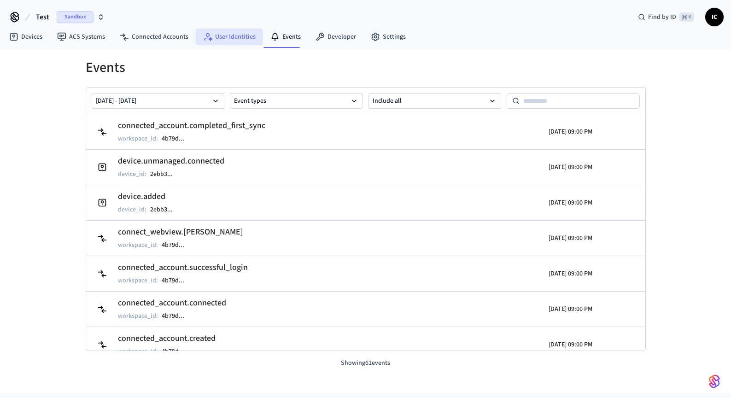
click at [215, 33] on link "User Identities" at bounding box center [229, 37] width 67 height 17
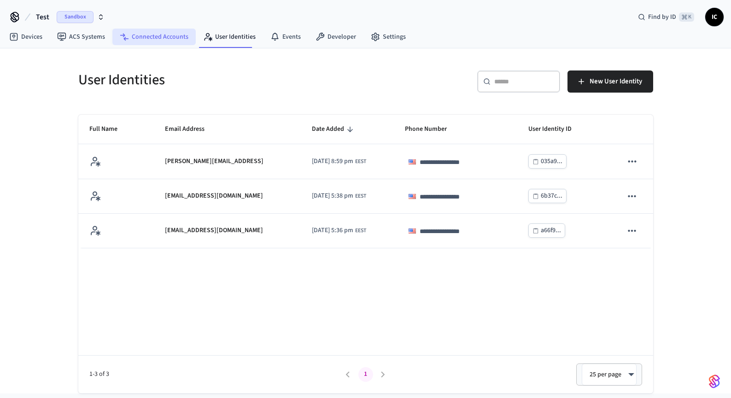
click at [163, 38] on link "Connected Accounts" at bounding box center [153, 37] width 83 height 17
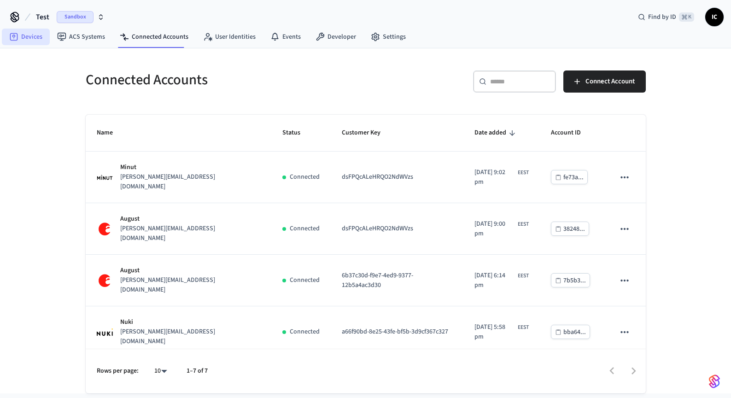
click at [36, 40] on link "Devices" at bounding box center [26, 37] width 48 height 17
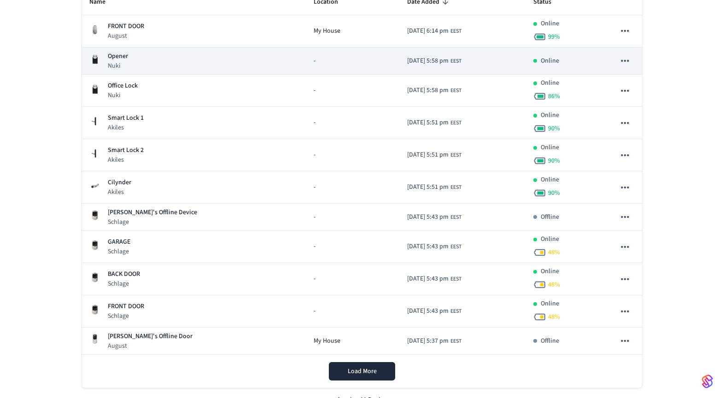
scroll to position [162, 0]
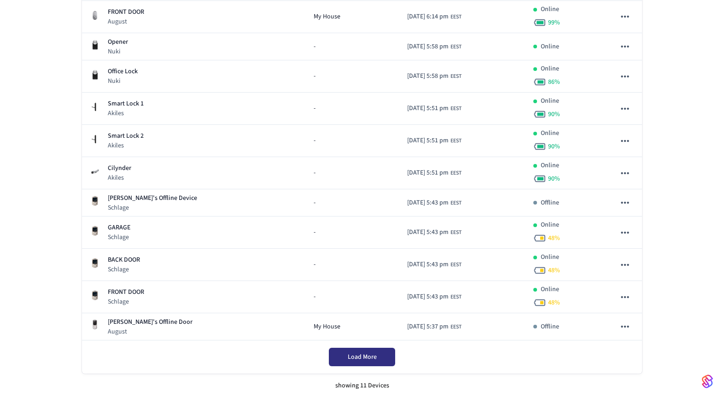
click at [360, 352] on span "Load More" at bounding box center [362, 356] width 29 height 9
click at [370, 359] on div "Load More" at bounding box center [362, 356] width 560 height 33
click at [368, 379] on div "showing 11 Devices" at bounding box center [362, 385] width 560 height 24
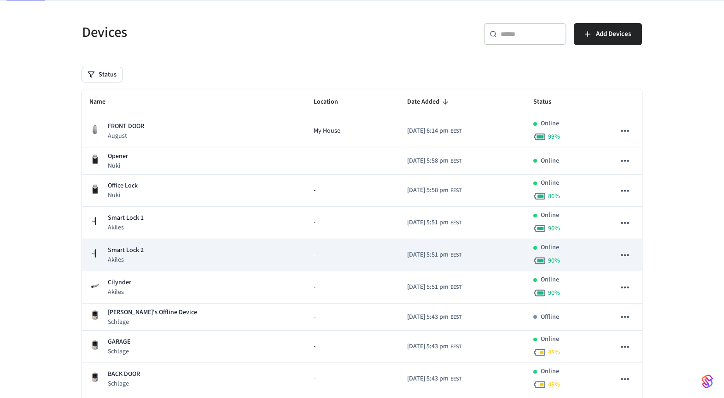
scroll to position [0, 0]
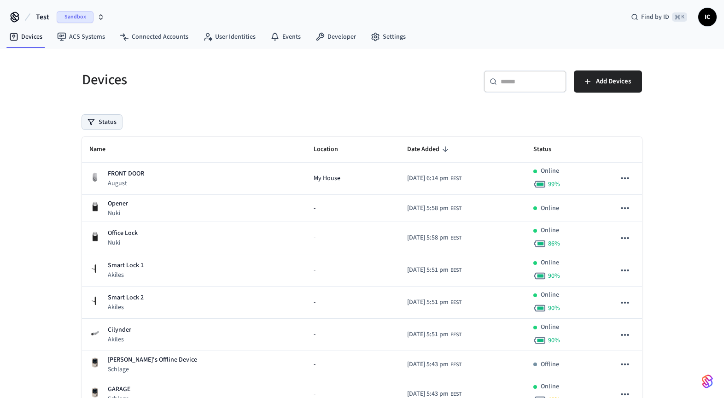
click at [106, 118] on button "Status" at bounding box center [102, 122] width 40 height 15
click at [127, 180] on label "Unmanaged" at bounding box center [140, 182] width 78 height 11
click at [95, 180] on button "Unmanaged" at bounding box center [91, 182] width 7 height 7
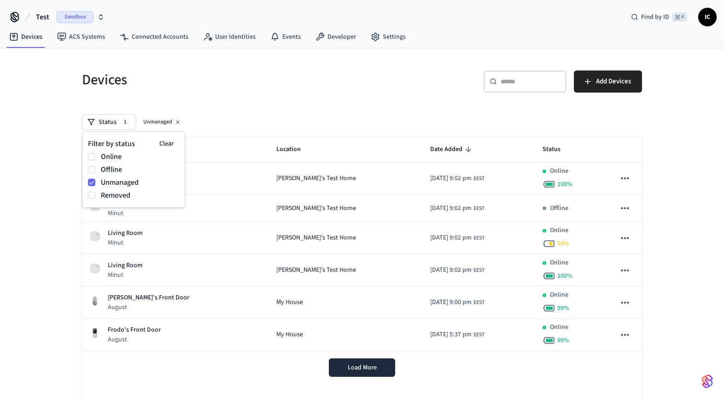
click at [301, 98] on div "Devices" at bounding box center [213, 79] width 285 height 41
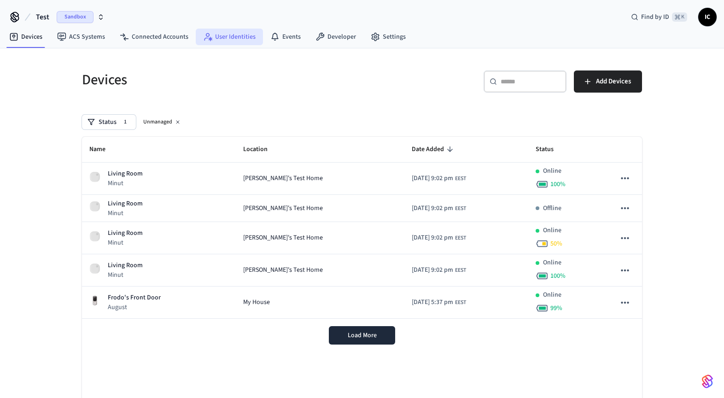
click at [237, 44] on link "User Identities" at bounding box center [229, 37] width 67 height 17
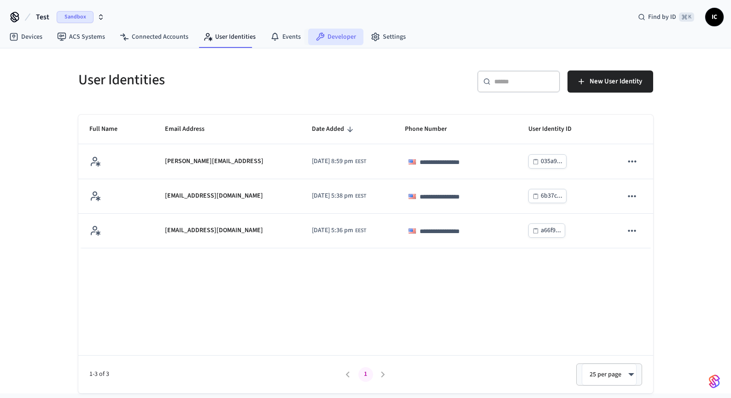
click at [337, 35] on link "Developer" at bounding box center [335, 37] width 55 height 17
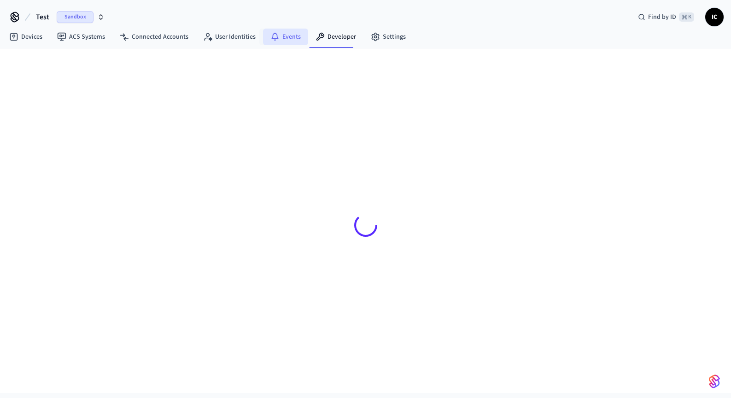
click at [292, 35] on link "Events" at bounding box center [285, 37] width 45 height 17
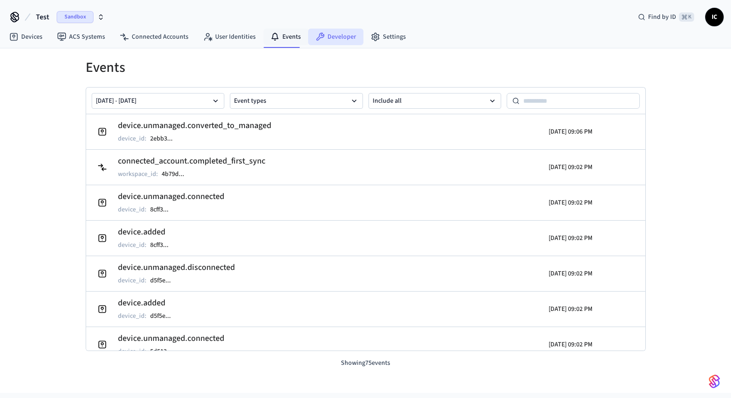
click at [328, 35] on link "Developer" at bounding box center [335, 37] width 55 height 17
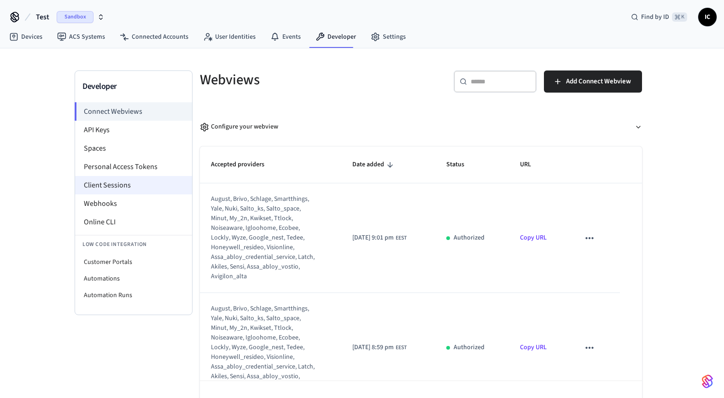
click at [128, 182] on li "Client Sessions" at bounding box center [133, 185] width 117 height 18
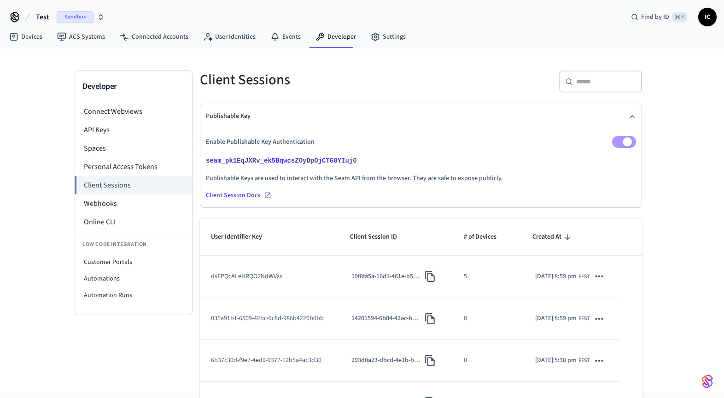
click at [234, 290] on td "dsFPQcALeHRQO2NdWVzs" at bounding box center [269, 277] width 139 height 42
click at [234, 291] on td "dsFPQcALeHRQO2NdWVzs" at bounding box center [269, 277] width 139 height 42
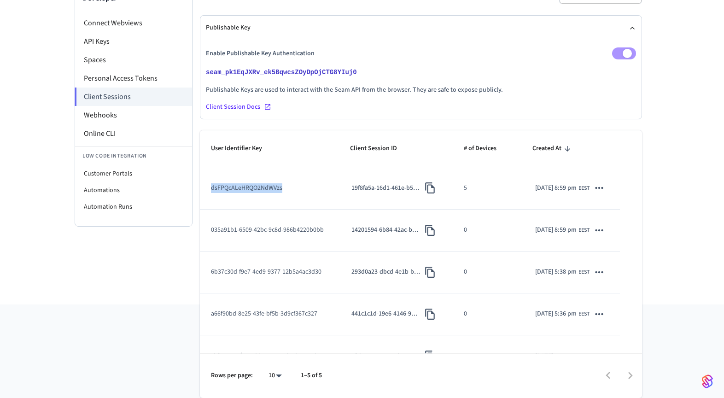
click at [247, 204] on td "dsFPQcALeHRQO2NdWVzs" at bounding box center [269, 188] width 139 height 42
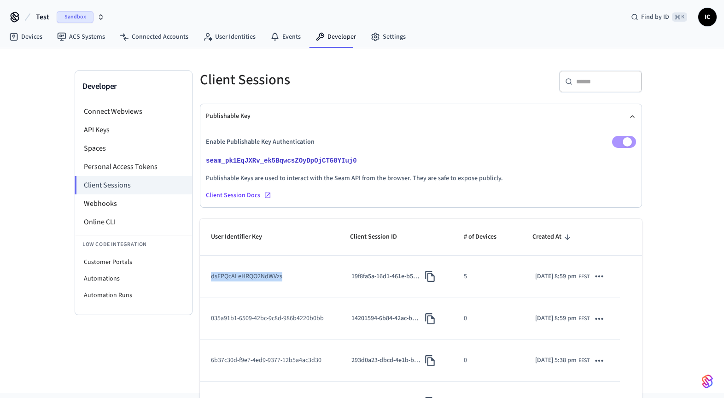
click at [87, 17] on span "Sandbox" at bounding box center [75, 17] width 37 height 12
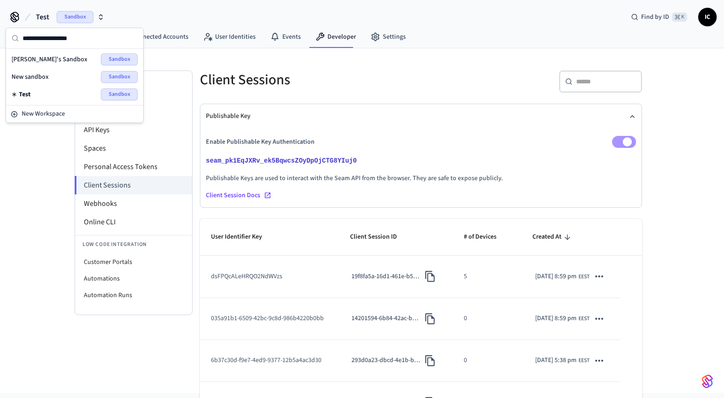
click at [68, 59] on div "Ivan's Sandbox Sandbox" at bounding box center [75, 59] width 126 height 12
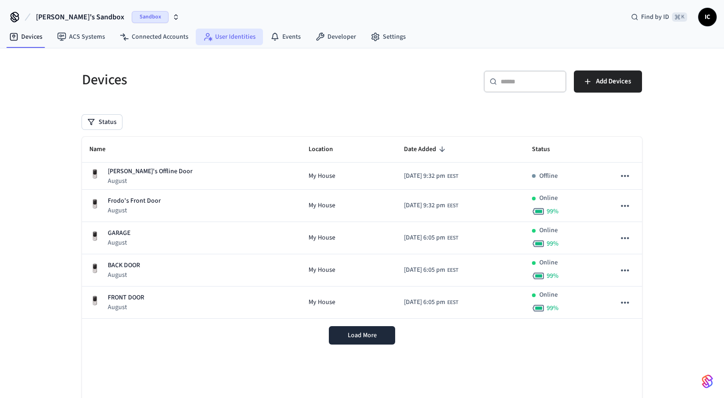
click at [226, 35] on link "User Identities" at bounding box center [229, 37] width 67 height 17
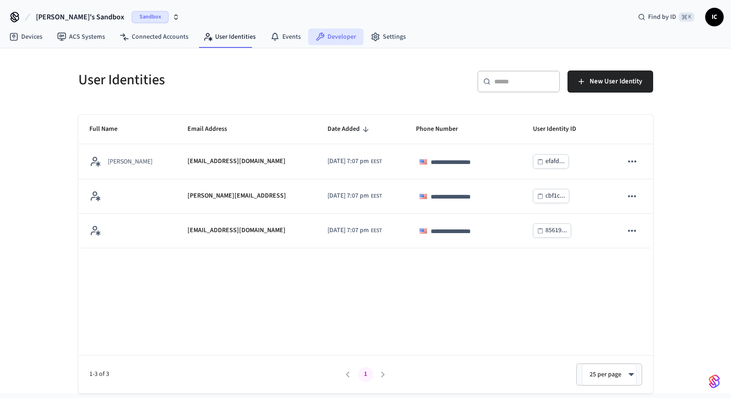
click at [326, 32] on link "Developer" at bounding box center [335, 37] width 55 height 17
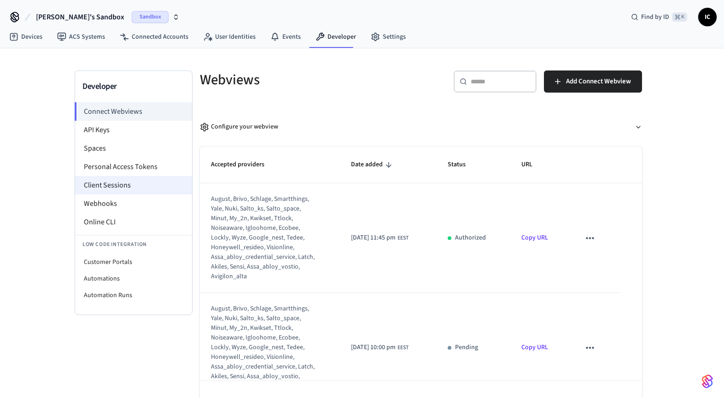
click at [130, 184] on li "Client Sessions" at bounding box center [133, 185] width 117 height 18
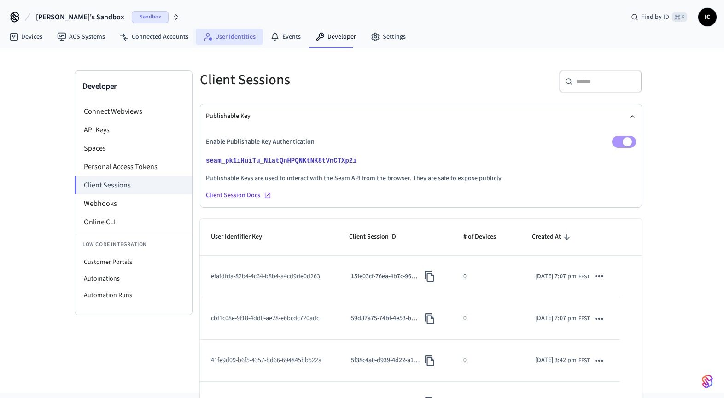
click at [224, 37] on link "User Identities" at bounding box center [229, 37] width 67 height 17
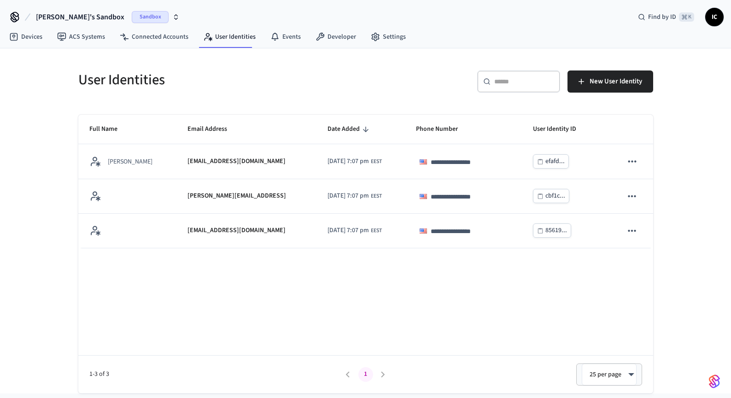
click at [132, 21] on span "Sandbox" at bounding box center [150, 17] width 37 height 12
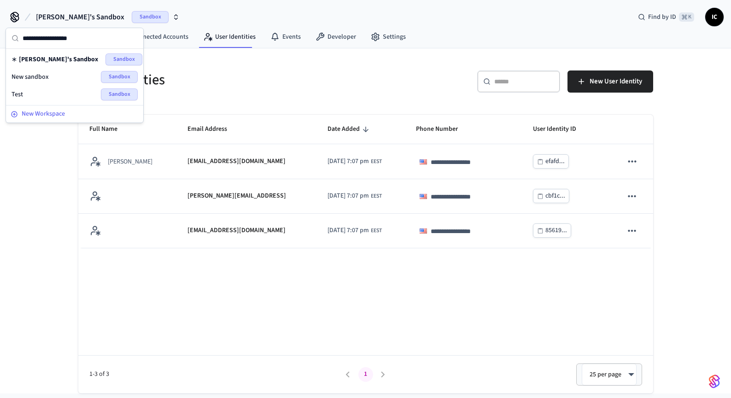
click at [49, 111] on span "New Workspace" at bounding box center [43, 114] width 43 height 10
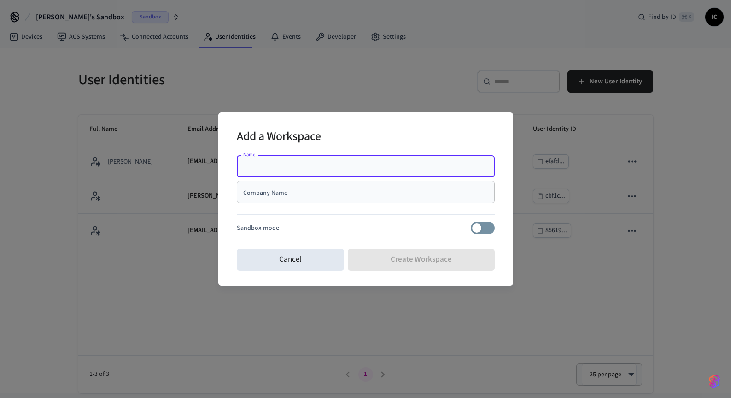
click at [323, 169] on input "Name" at bounding box center [365, 166] width 247 height 9
type input "********"
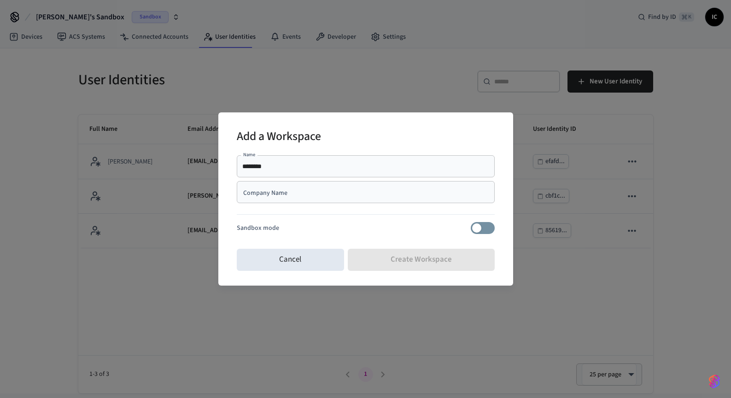
click at [382, 138] on div "Add a Workspace" at bounding box center [366, 137] width 258 height 28
click at [282, 203] on div "Company Name Company Name" at bounding box center [366, 194] width 258 height 26
click at [285, 199] on div "Company Name" at bounding box center [366, 192] width 258 height 22
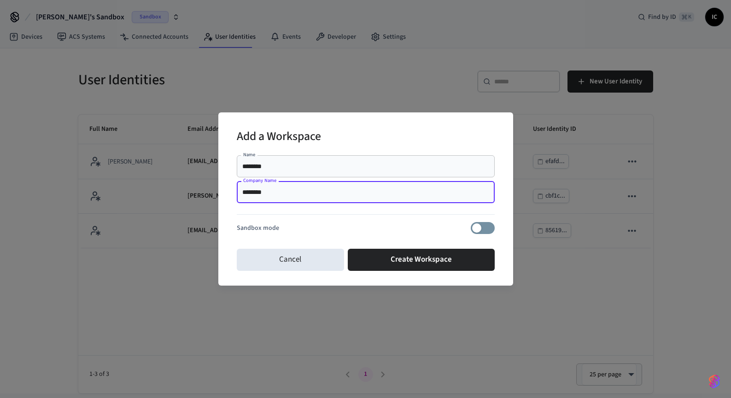
type input "********"
click at [366, 133] on div "Add a Workspace" at bounding box center [366, 137] width 258 height 28
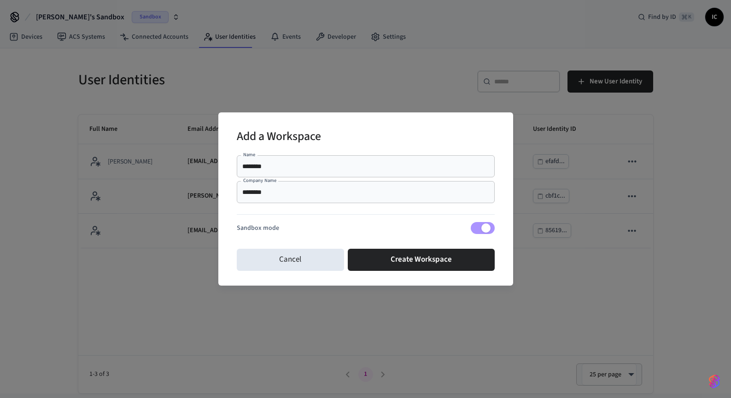
click at [449, 258] on button "Create Workspace" at bounding box center [421, 260] width 147 height 22
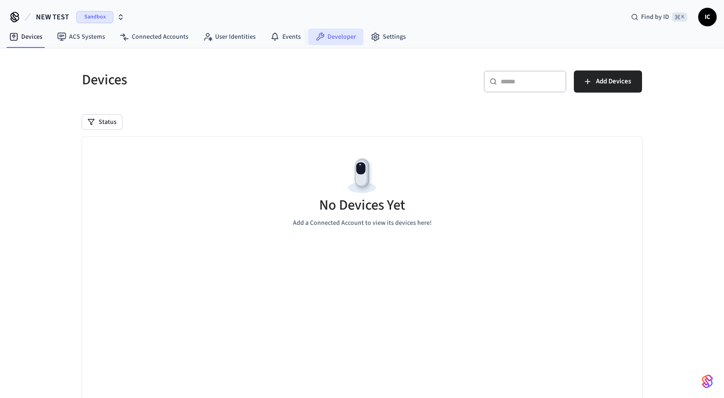
click at [329, 37] on link "Developer" at bounding box center [335, 37] width 55 height 17
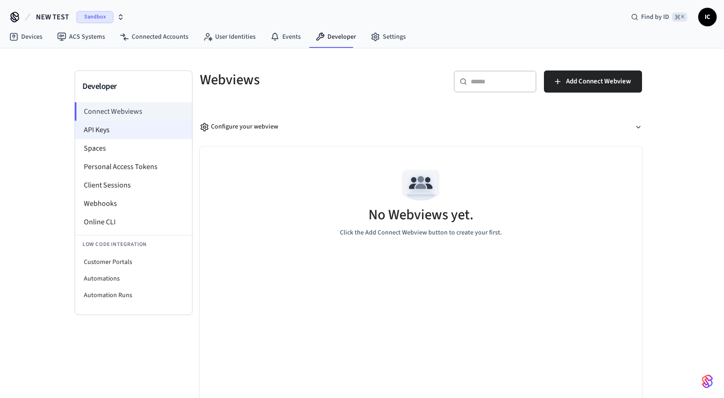
click at [116, 130] on li "API Keys" at bounding box center [133, 130] width 117 height 18
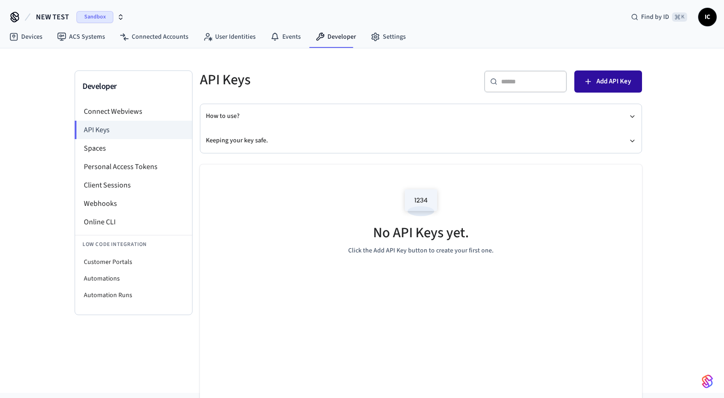
click at [604, 83] on span "Add API Key" at bounding box center [613, 82] width 35 height 12
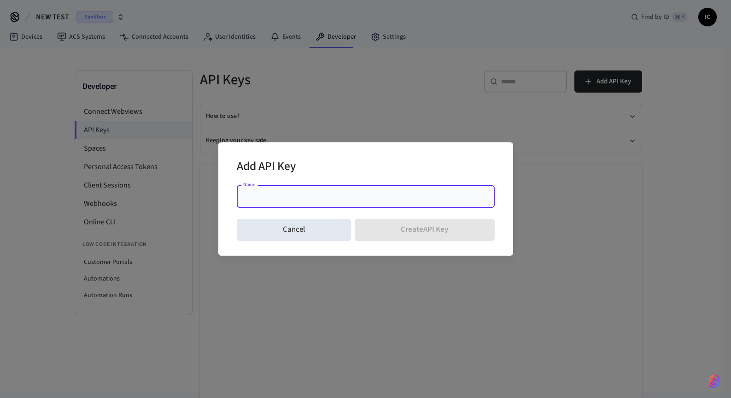
click at [331, 203] on div "Name" at bounding box center [366, 197] width 258 height 22
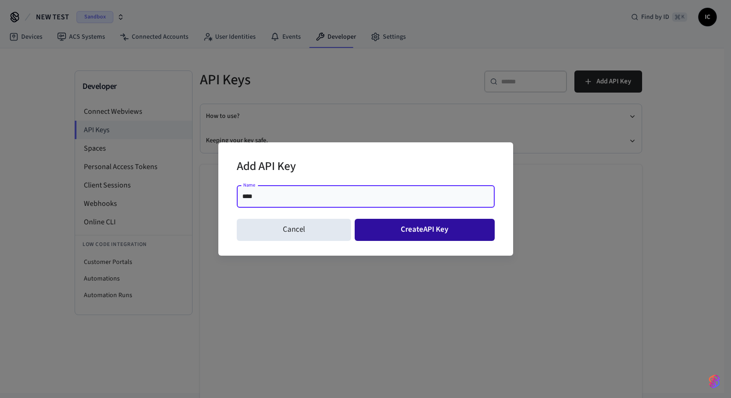
type input "****"
click at [403, 227] on button "Create API Key" at bounding box center [424, 230] width 140 height 22
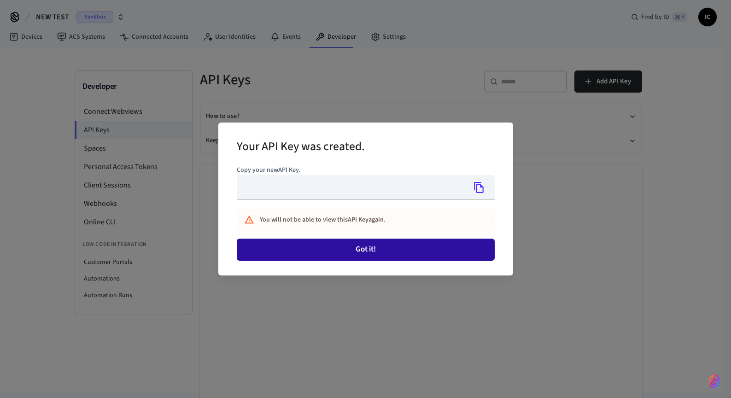
type input "**********"
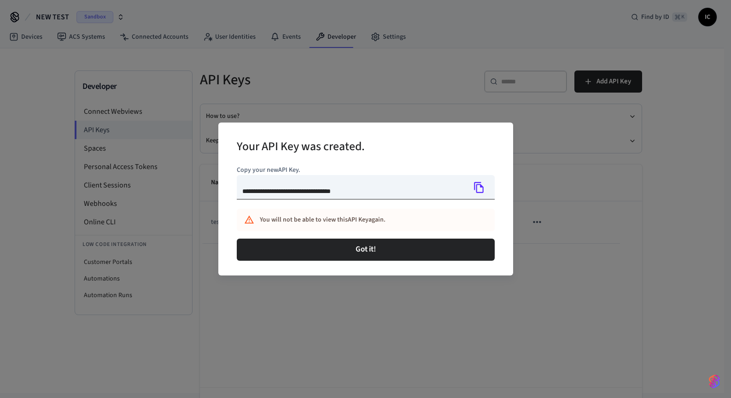
click at [478, 187] on icon "Copy" at bounding box center [479, 187] width 12 height 12
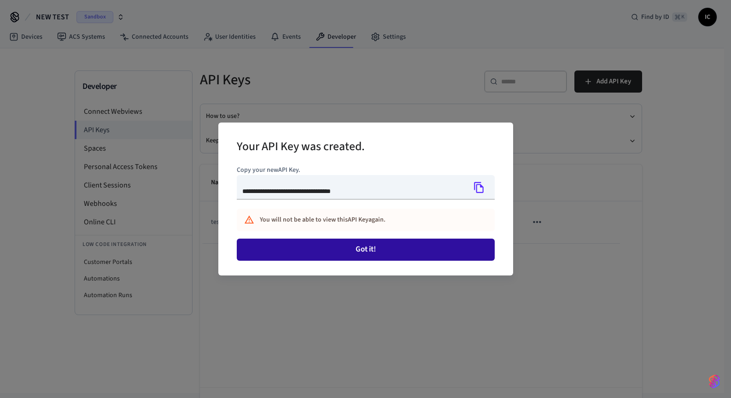
click at [362, 256] on button "Got it!" at bounding box center [366, 249] width 258 height 22
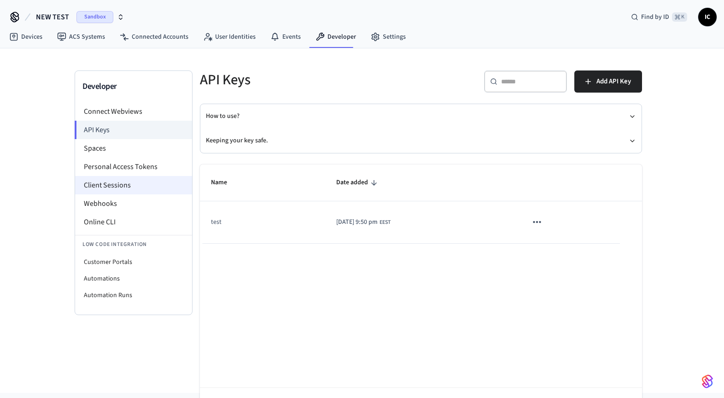
click at [115, 184] on li "Client Sessions" at bounding box center [133, 185] width 117 height 18
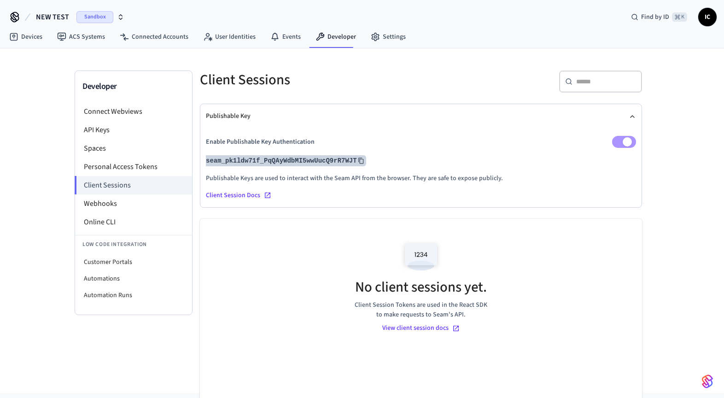
click at [280, 157] on button "seam_pk1ldw71f_PqQAyWdbMI5wwUucQ9rR7WJT" at bounding box center [285, 160] width 162 height 11
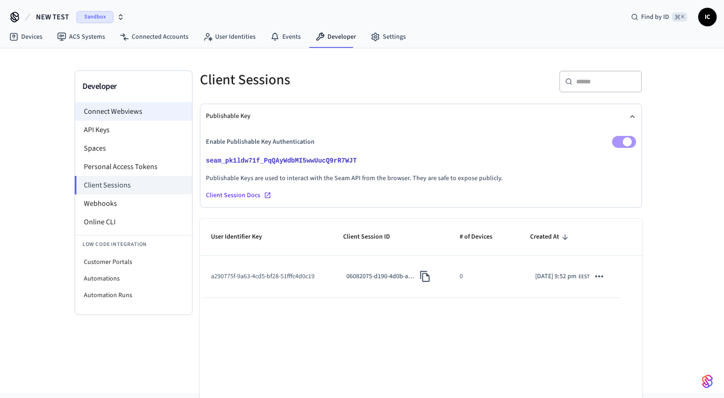
click at [125, 116] on li "Connect Webviews" at bounding box center [133, 111] width 117 height 18
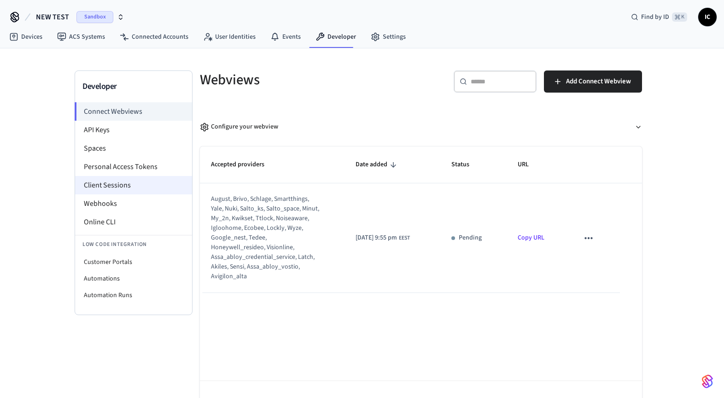
click at [137, 187] on li "Client Sessions" at bounding box center [133, 185] width 117 height 18
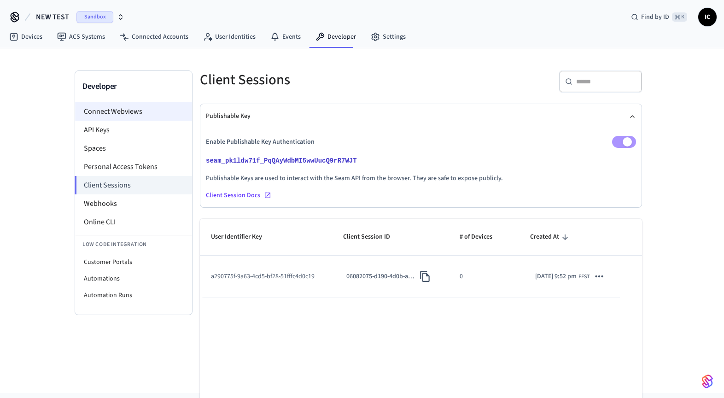
click at [128, 115] on li "Connect Webviews" at bounding box center [133, 111] width 117 height 18
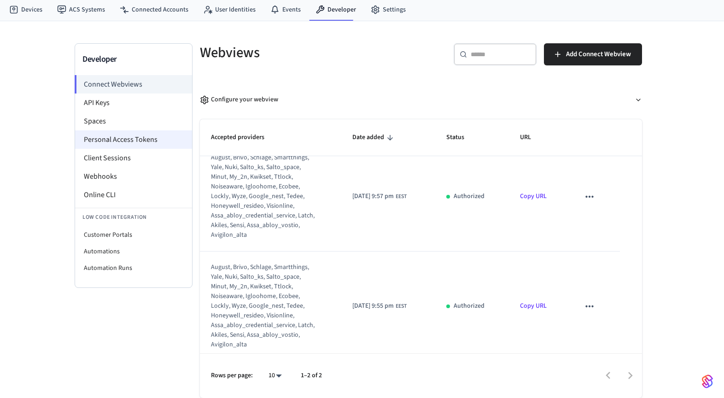
scroll to position [12, 0]
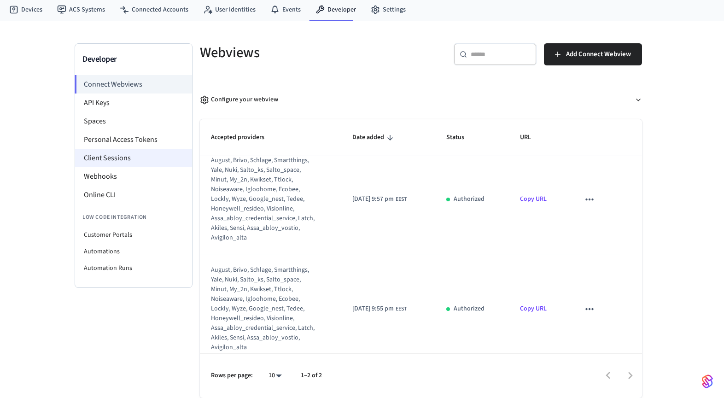
click at [135, 157] on li "Client Sessions" at bounding box center [133, 158] width 117 height 18
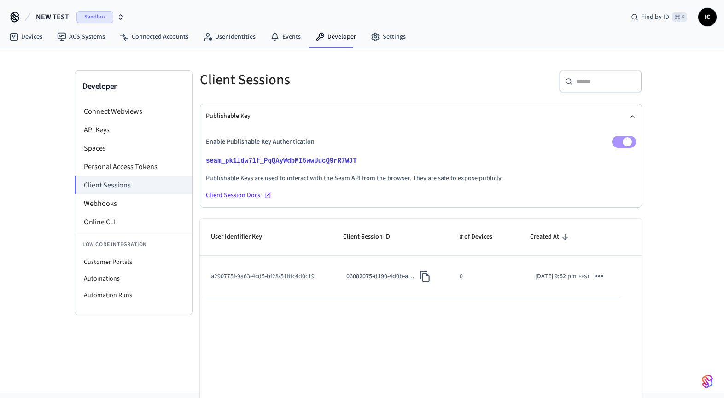
click at [483, 281] on td "0" at bounding box center [483, 277] width 70 height 42
click at [28, 37] on link "Devices" at bounding box center [26, 37] width 48 height 17
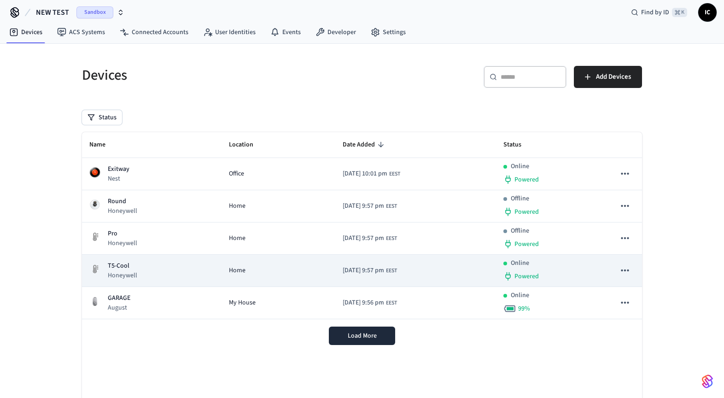
scroll to position [42, 0]
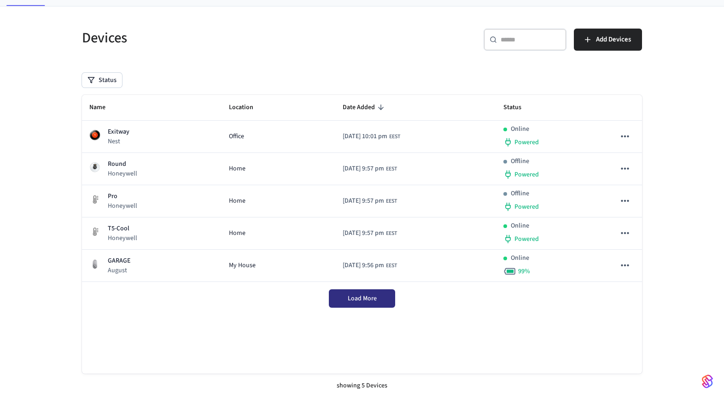
click at [359, 296] on span "Load More" at bounding box center [362, 298] width 29 height 9
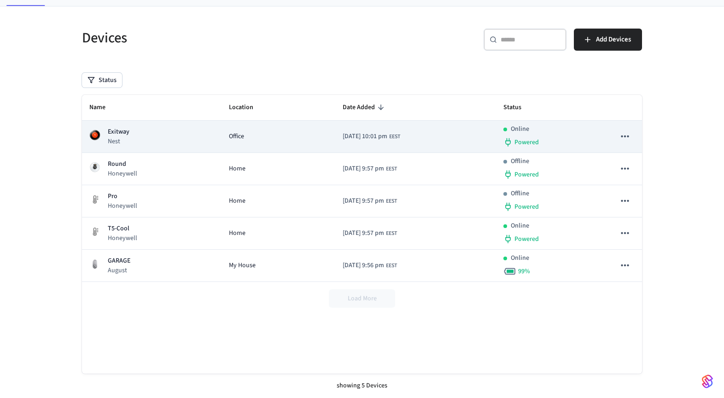
click at [138, 131] on div "Exitway Nest" at bounding box center [151, 136] width 125 height 19
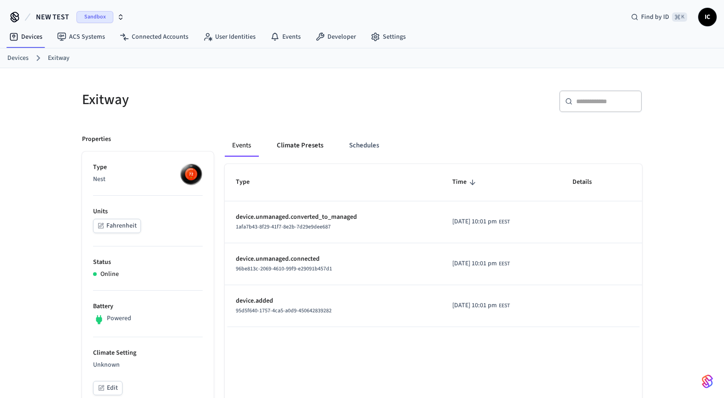
click at [288, 148] on button "Climate Presets" at bounding box center [299, 145] width 61 height 22
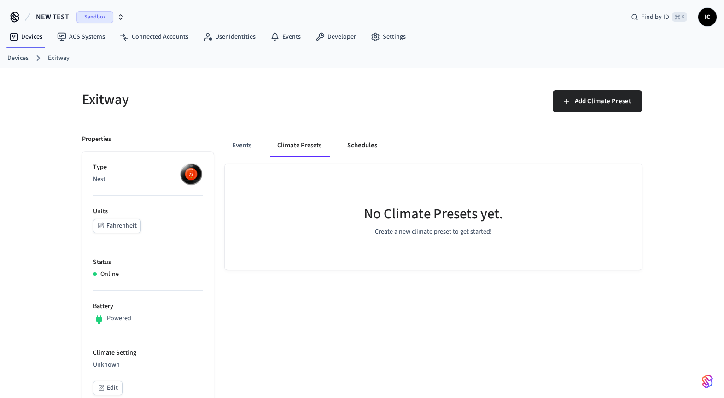
click at [358, 147] on button "Schedules" at bounding box center [362, 145] width 45 height 22
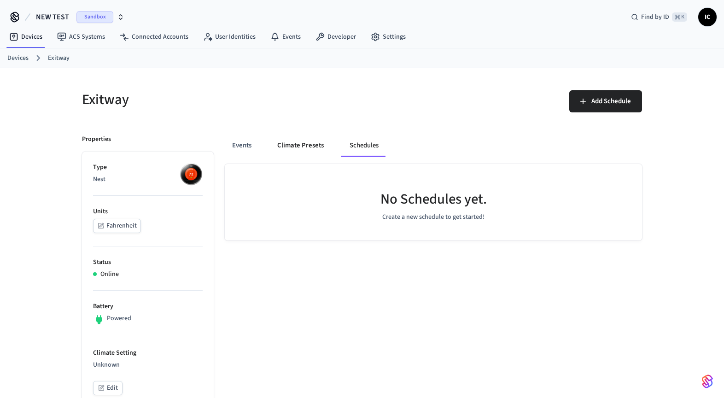
click at [320, 147] on button "Climate Presets" at bounding box center [300, 145] width 61 height 22
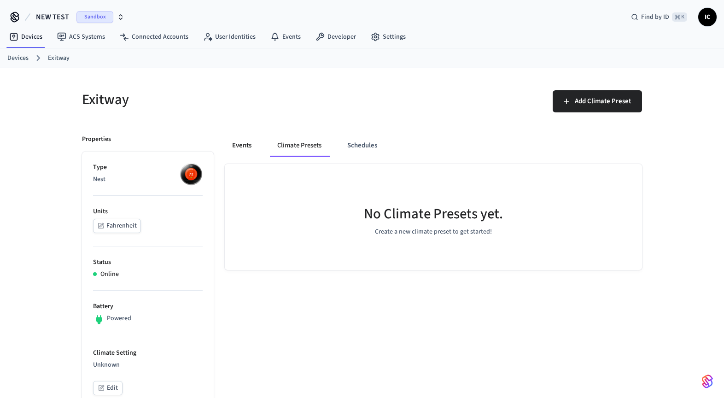
click at [255, 147] on button "Events" at bounding box center [242, 145] width 34 height 22
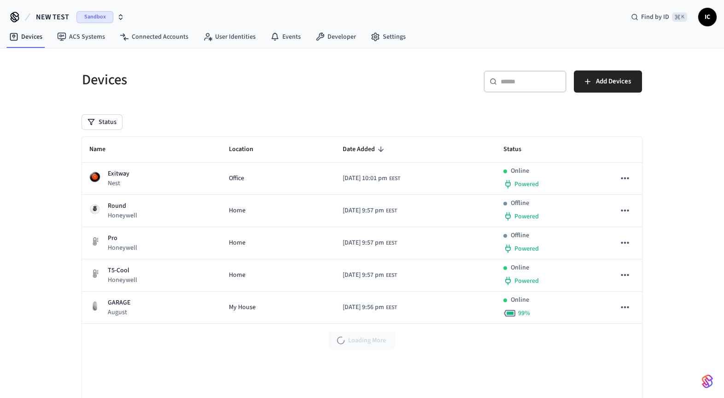
scroll to position [42, 0]
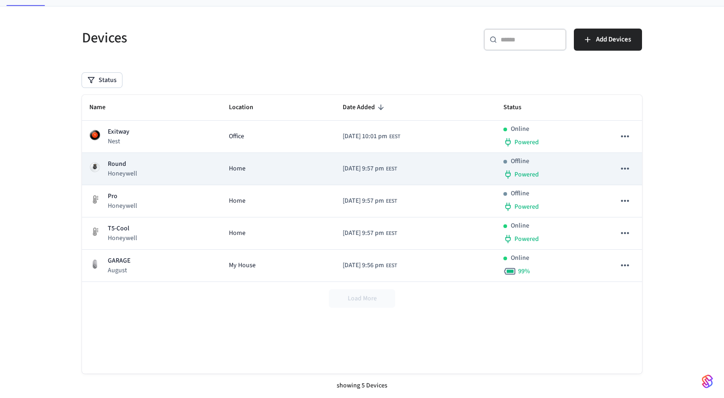
click at [166, 170] on div "Round Honeywell" at bounding box center [151, 168] width 125 height 19
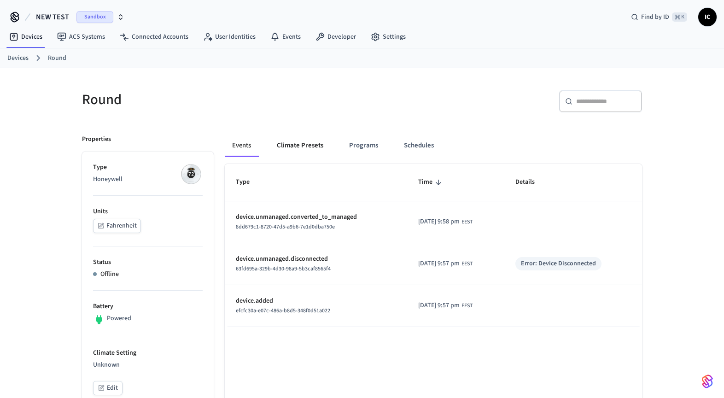
click at [301, 146] on button "Climate Presets" at bounding box center [299, 145] width 61 height 22
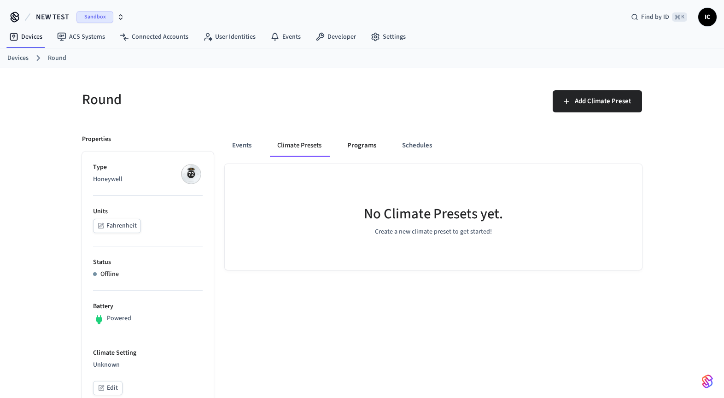
click at [359, 145] on button "Programs" at bounding box center [362, 145] width 44 height 22
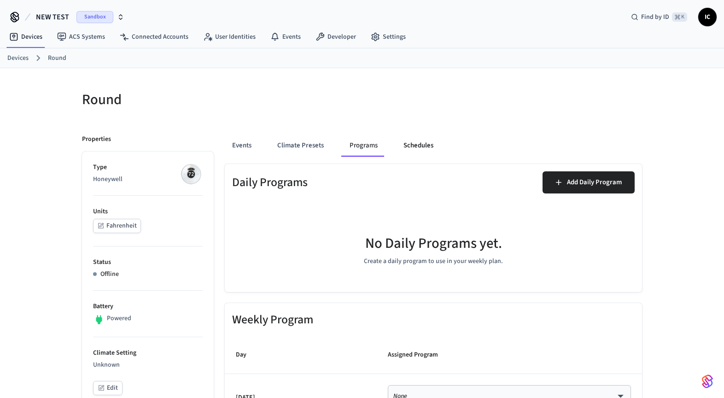
click at [413, 146] on button "Schedules" at bounding box center [418, 145] width 45 height 22
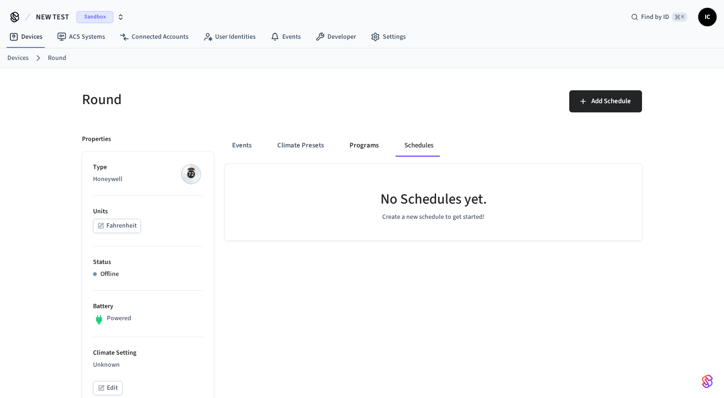
click at [355, 146] on button "Programs" at bounding box center [364, 145] width 44 height 22
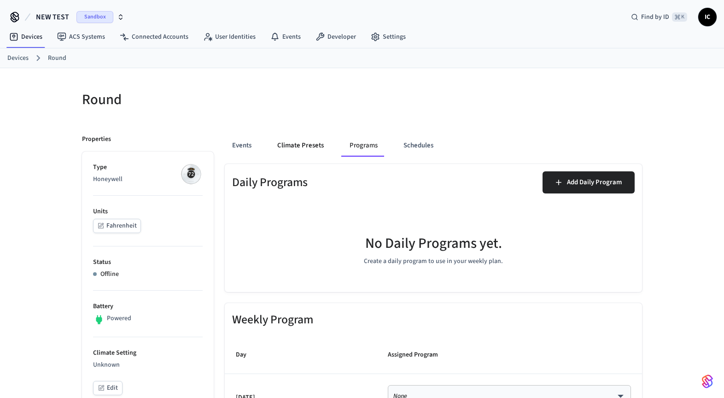
click at [310, 141] on button "Climate Presets" at bounding box center [300, 145] width 61 height 22
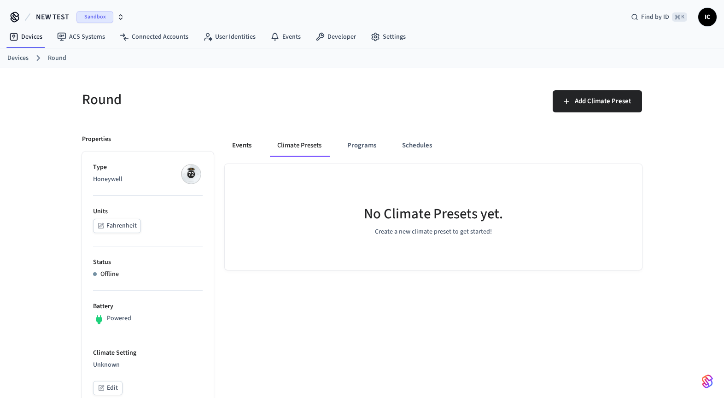
click at [253, 141] on button "Events" at bounding box center [242, 145] width 34 height 22
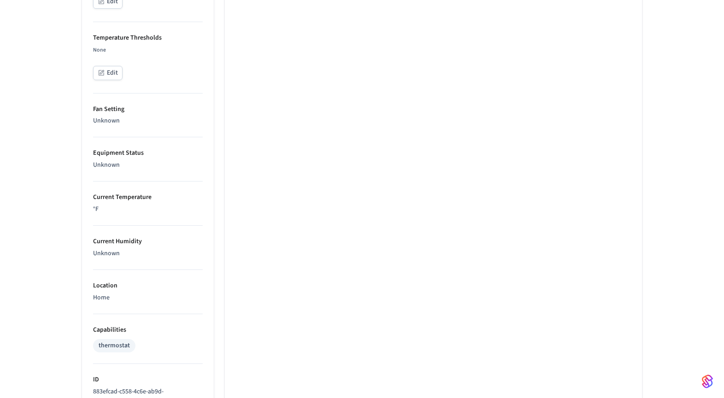
scroll to position [371, 0]
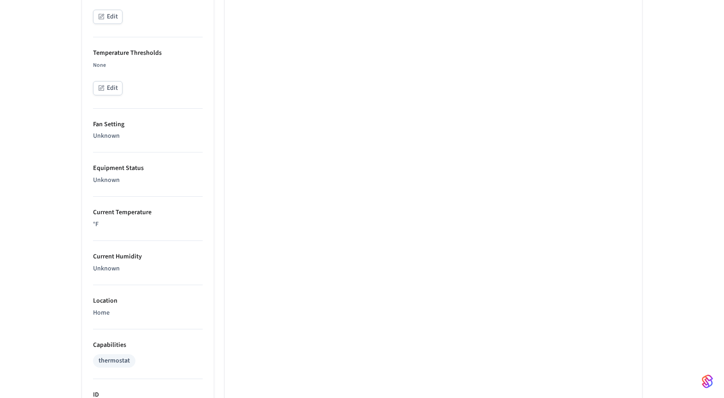
click at [117, 177] on p "Unknown" at bounding box center [148, 180] width 110 height 10
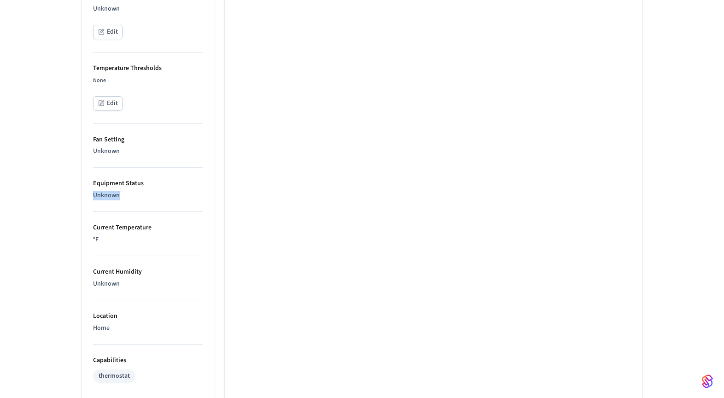
scroll to position [301, 0]
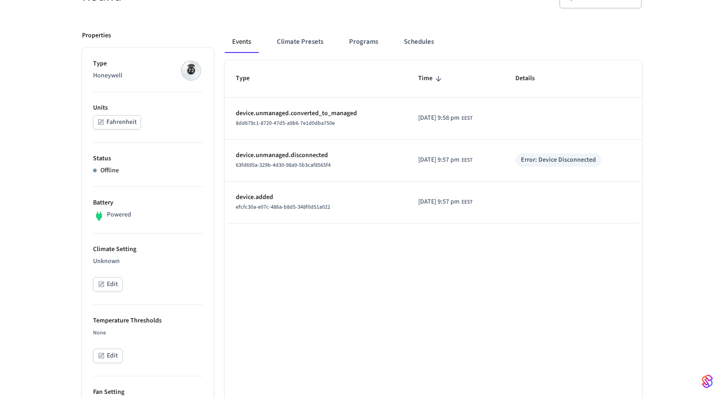
scroll to position [99, 0]
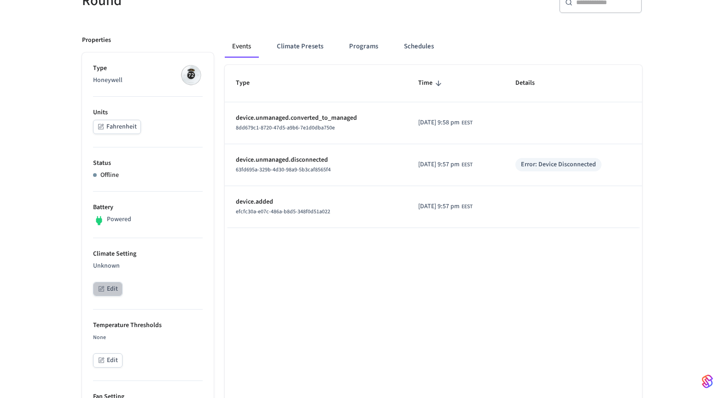
click at [110, 290] on button "Edit" at bounding box center [107, 289] width 29 height 14
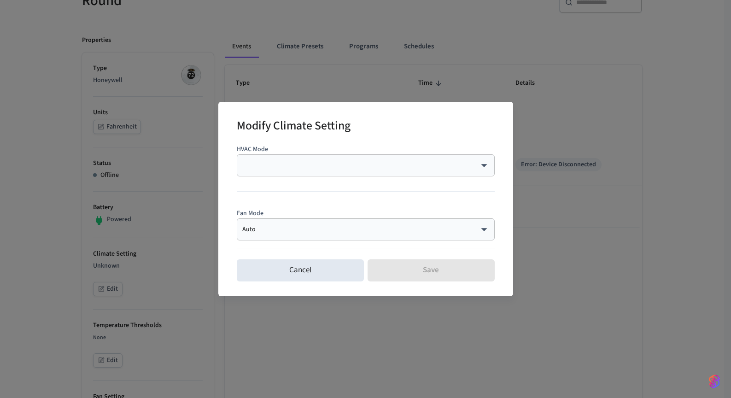
click at [270, 155] on div "​ ​" at bounding box center [366, 165] width 258 height 22
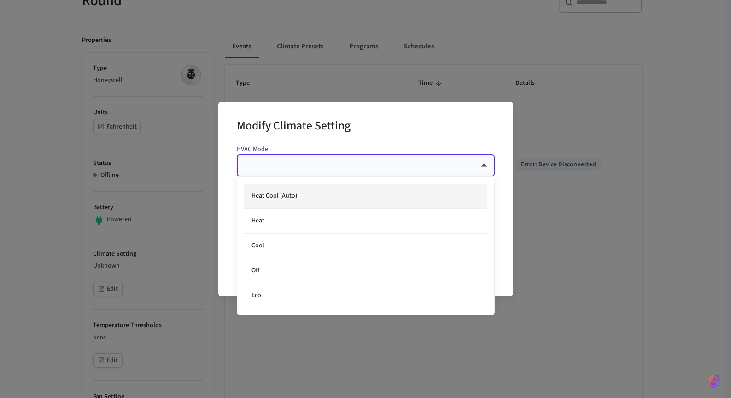
click at [296, 193] on li "Heat Cool (Auto)" at bounding box center [365, 196] width 243 height 25
type input "*********"
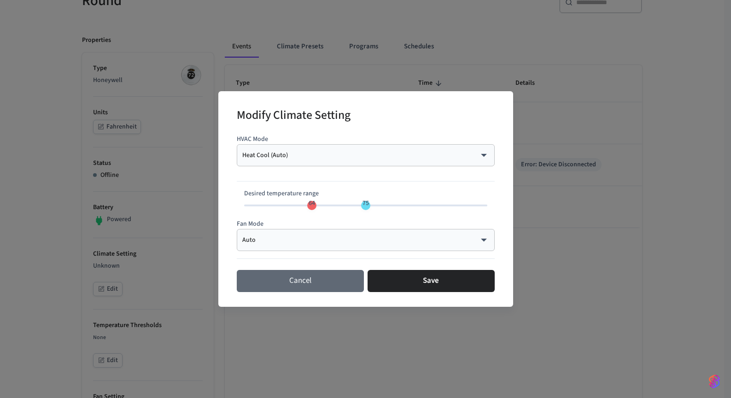
click at [314, 276] on button "Cancel" at bounding box center [300, 281] width 127 height 22
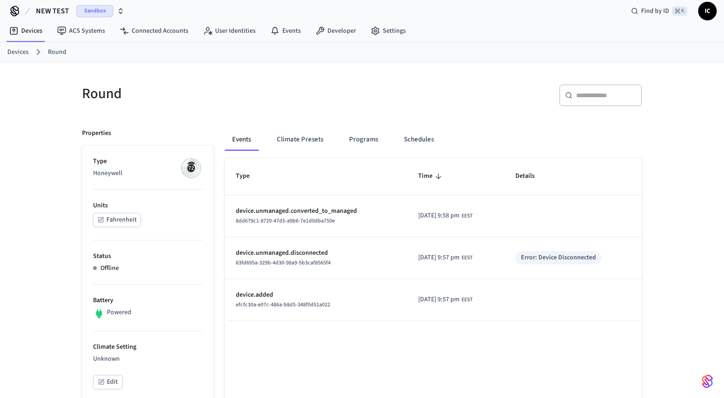
scroll to position [0, 0]
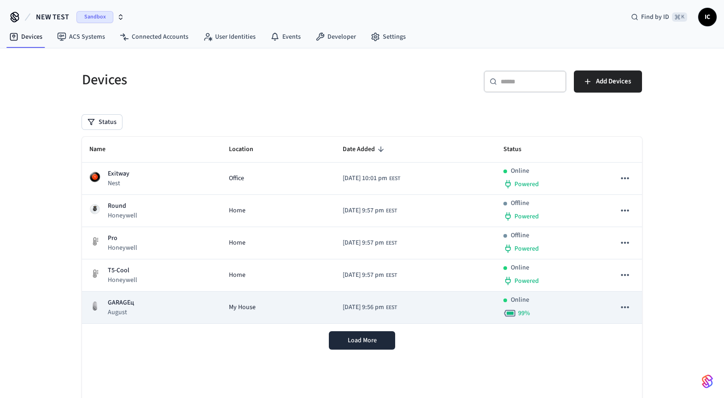
click at [229, 312] on td "My House" at bounding box center [278, 307] width 114 height 32
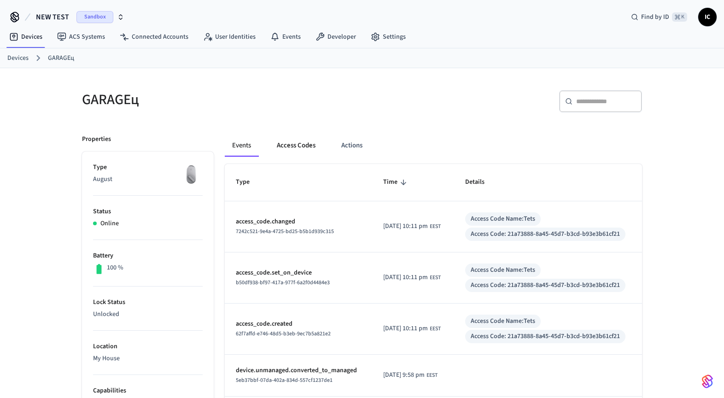
click at [305, 146] on button "Access Codes" at bounding box center [295, 145] width 53 height 22
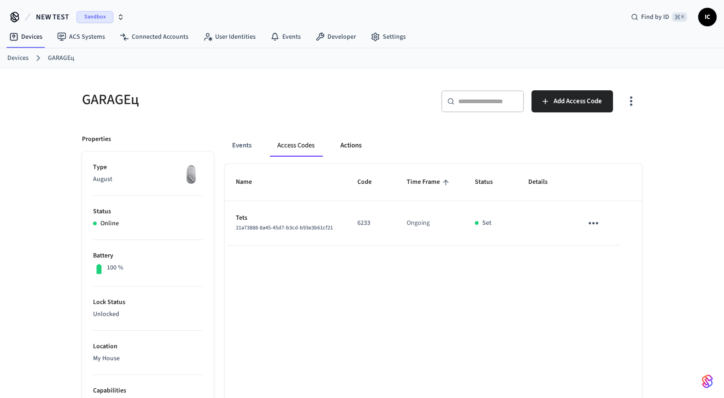
click at [336, 144] on button "Actions" at bounding box center [351, 145] width 36 height 22
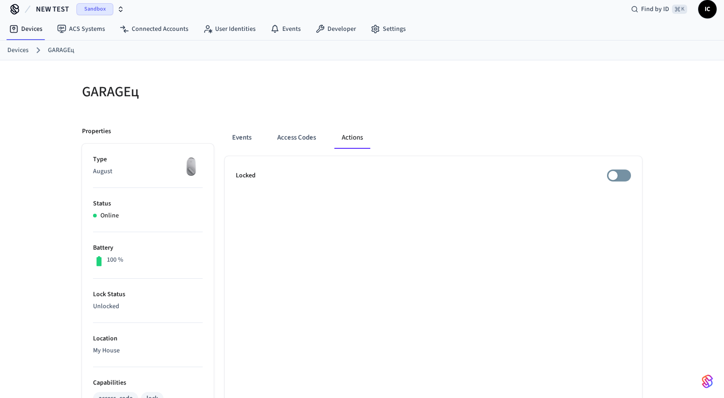
scroll to position [15, 0]
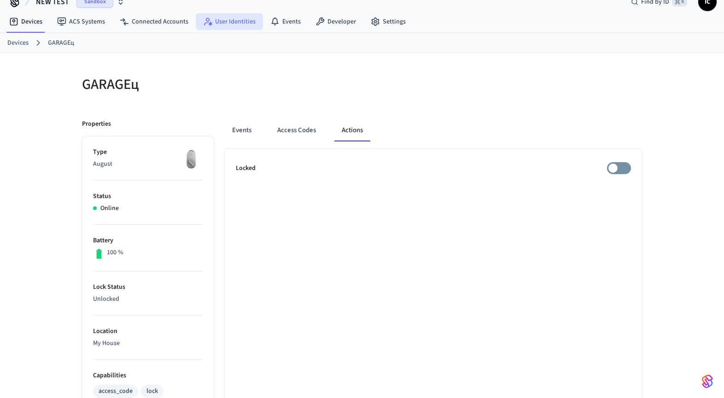
click at [231, 24] on link "User Identities" at bounding box center [229, 21] width 67 height 17
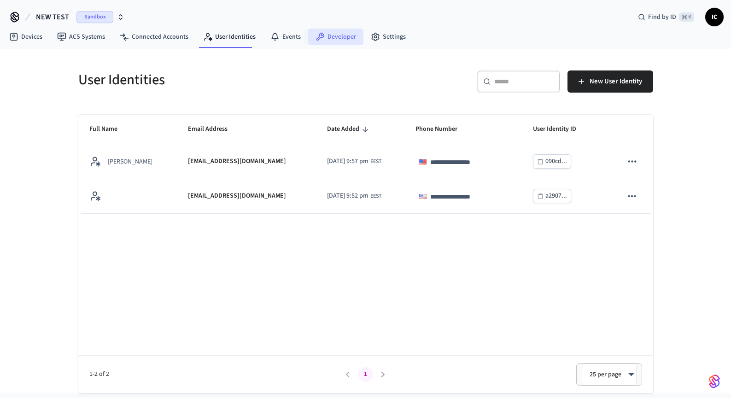
click at [335, 36] on link "Developer" at bounding box center [335, 37] width 55 height 17
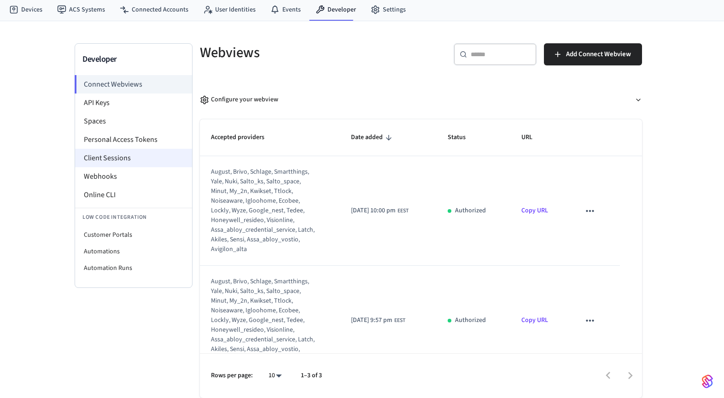
click at [135, 155] on li "Client Sessions" at bounding box center [133, 158] width 117 height 18
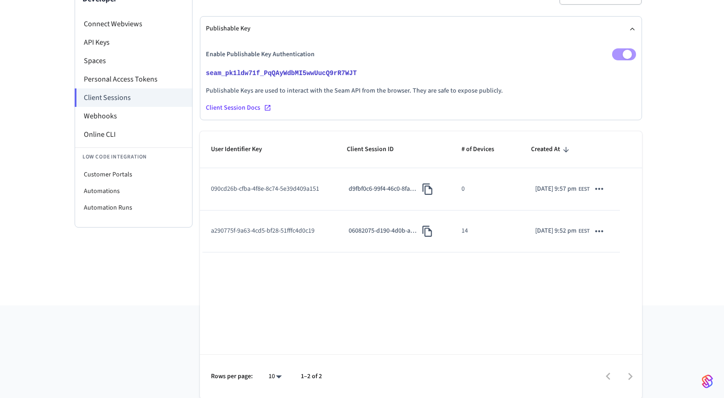
scroll to position [88, 0]
